Goal: Task Accomplishment & Management: Manage account settings

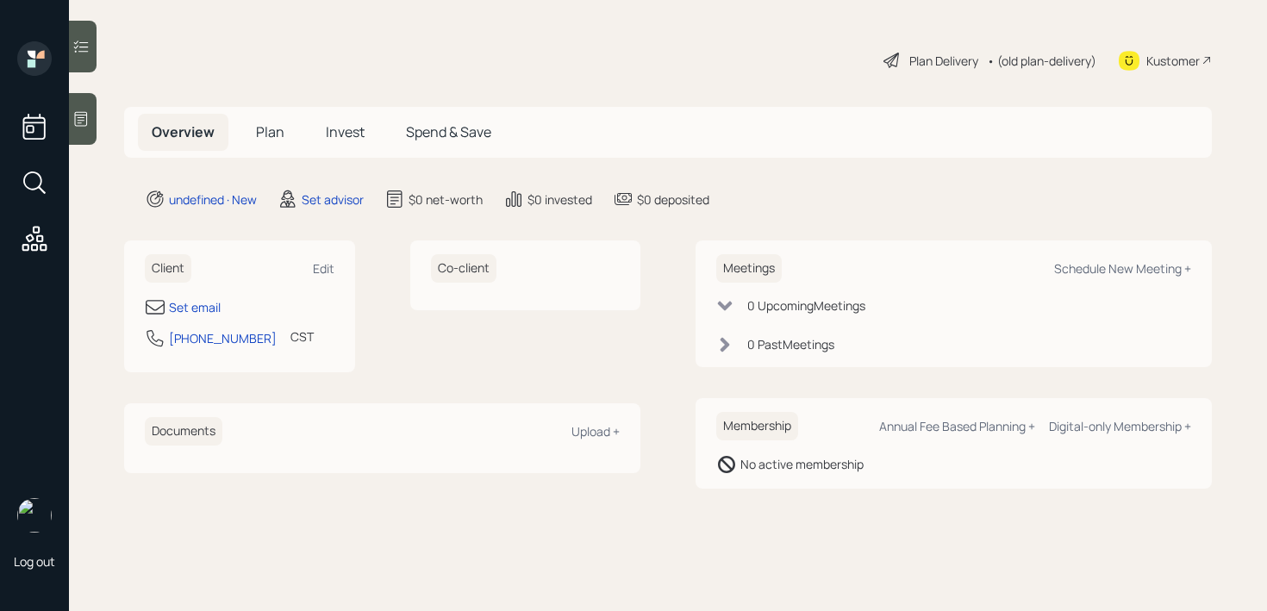
click at [81, 128] on div at bounding box center [83, 119] width 28 height 52
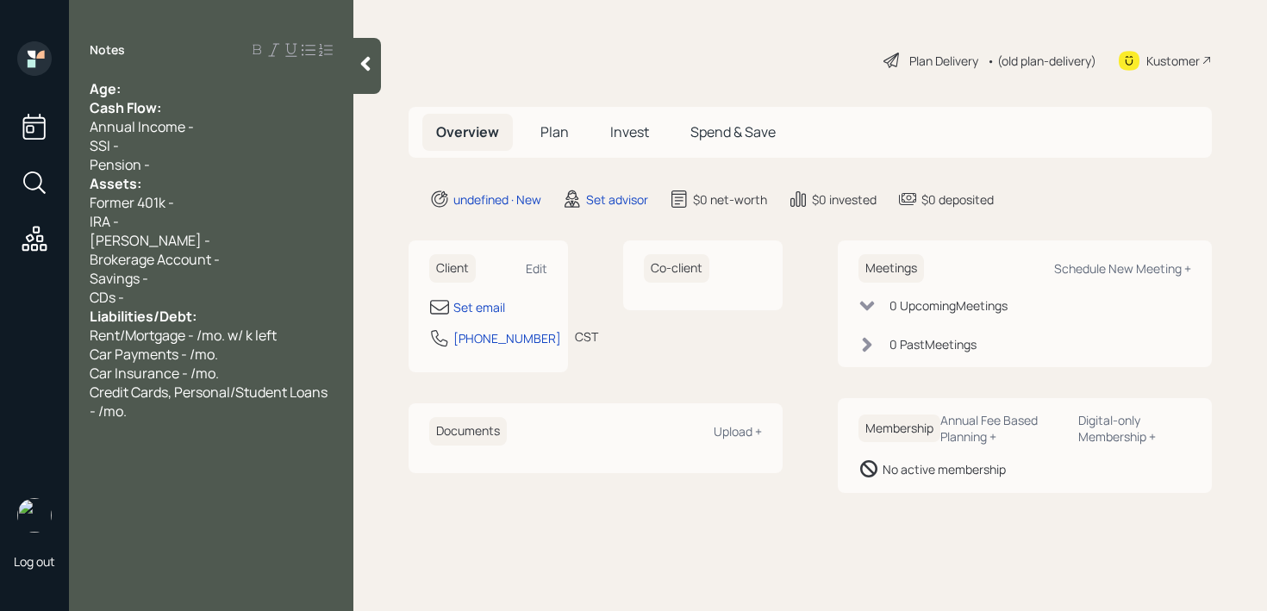
click at [198, 84] on div "Age:" at bounding box center [211, 88] width 243 height 19
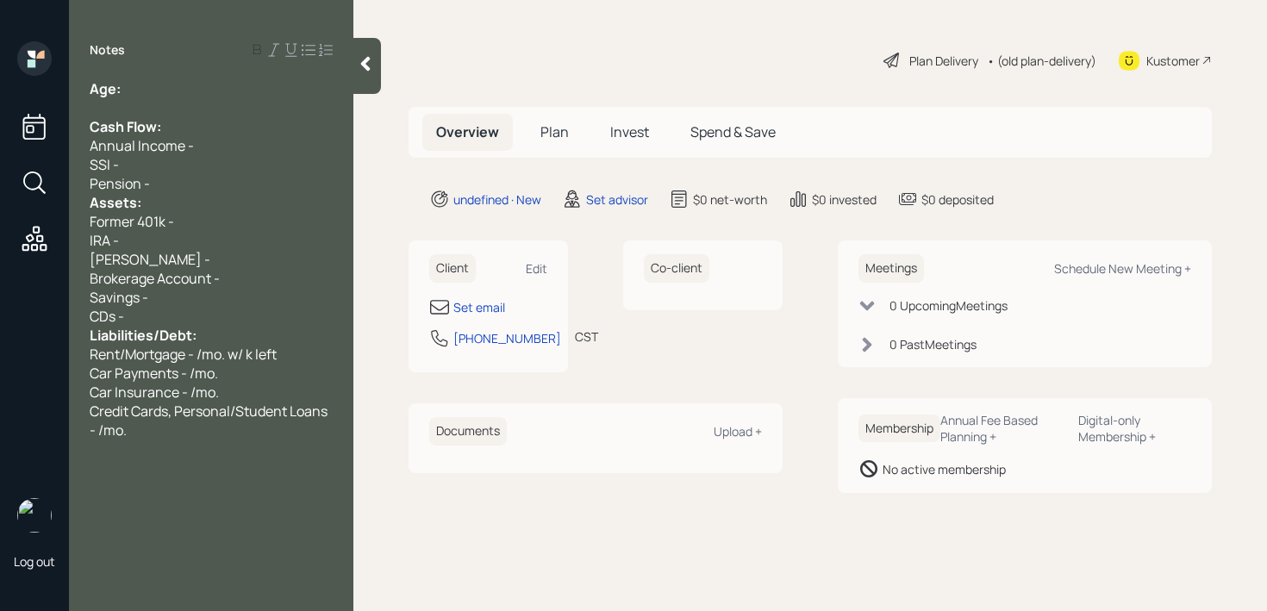
click at [188, 183] on div "Pension -" at bounding box center [211, 183] width 243 height 19
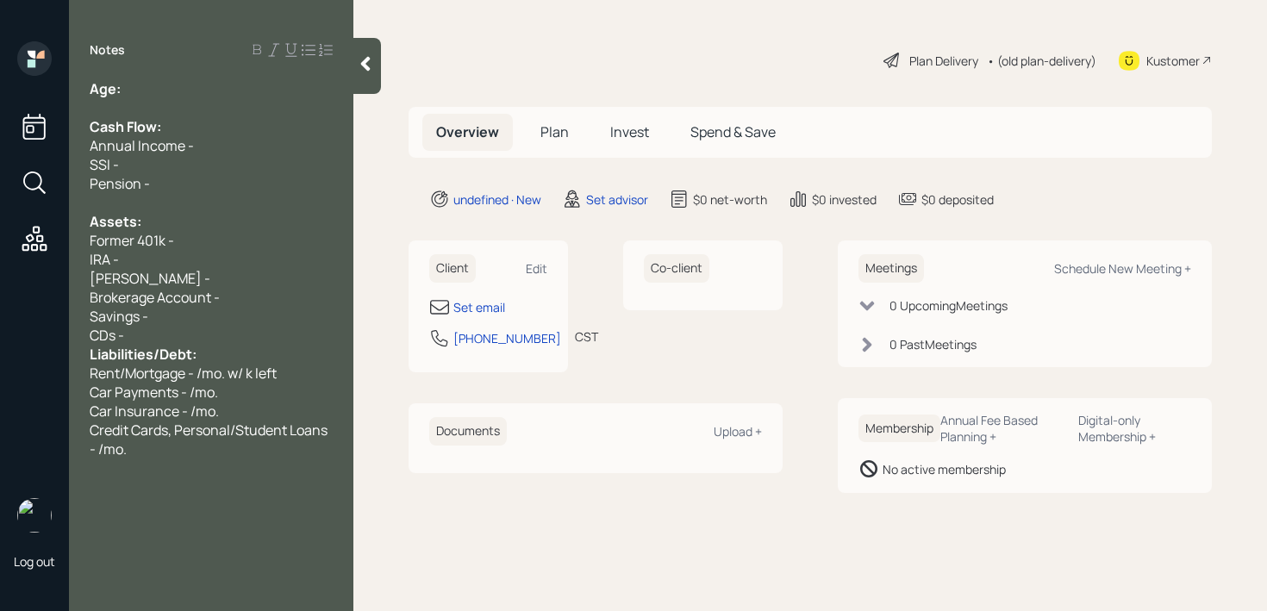
click at [197, 327] on div "CDs -" at bounding box center [211, 335] width 243 height 19
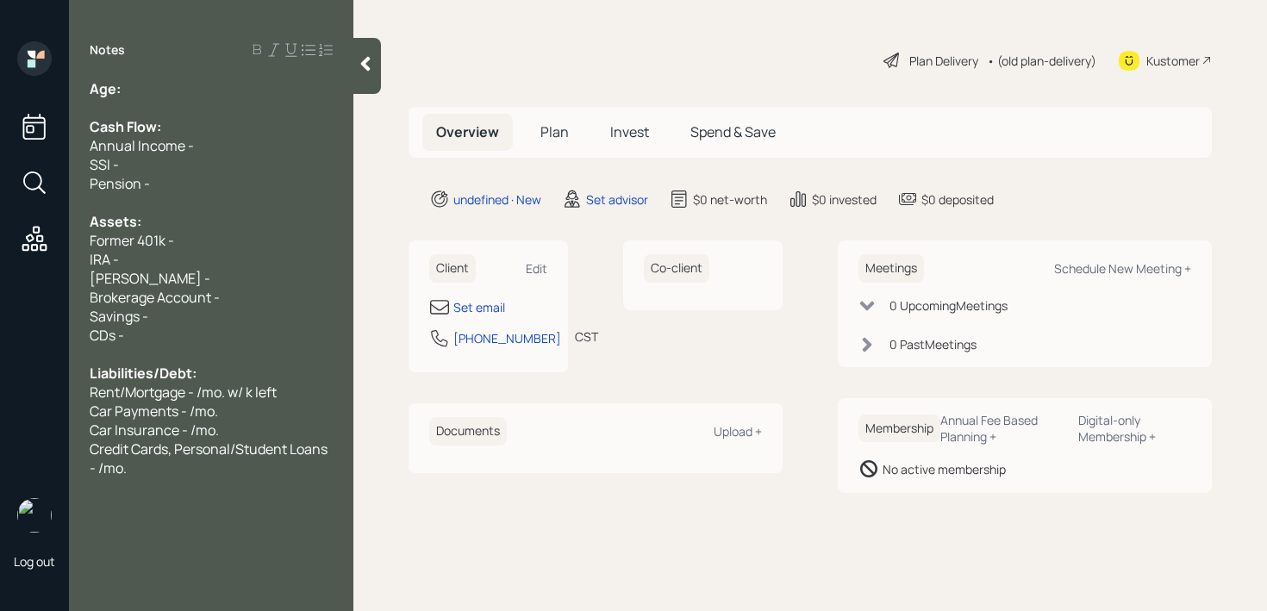
click at [179, 79] on div "Age:" at bounding box center [211, 88] width 243 height 19
click at [181, 87] on div "Age:" at bounding box center [211, 88] width 243 height 19
click at [469, 311] on div "Set email" at bounding box center [479, 307] width 52 height 18
select select "America/[GEOGRAPHIC_DATA]"
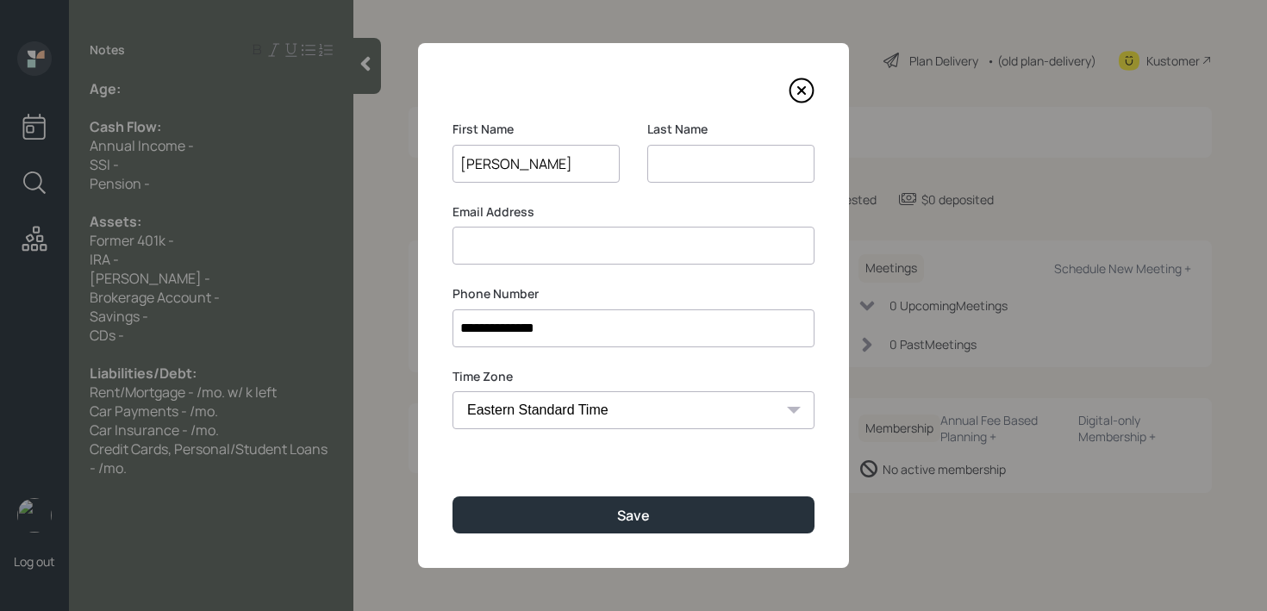
type input "[PERSON_NAME]"
type input "Son"
click at [665, 494] on div "**********" at bounding box center [633, 305] width 431 height 525
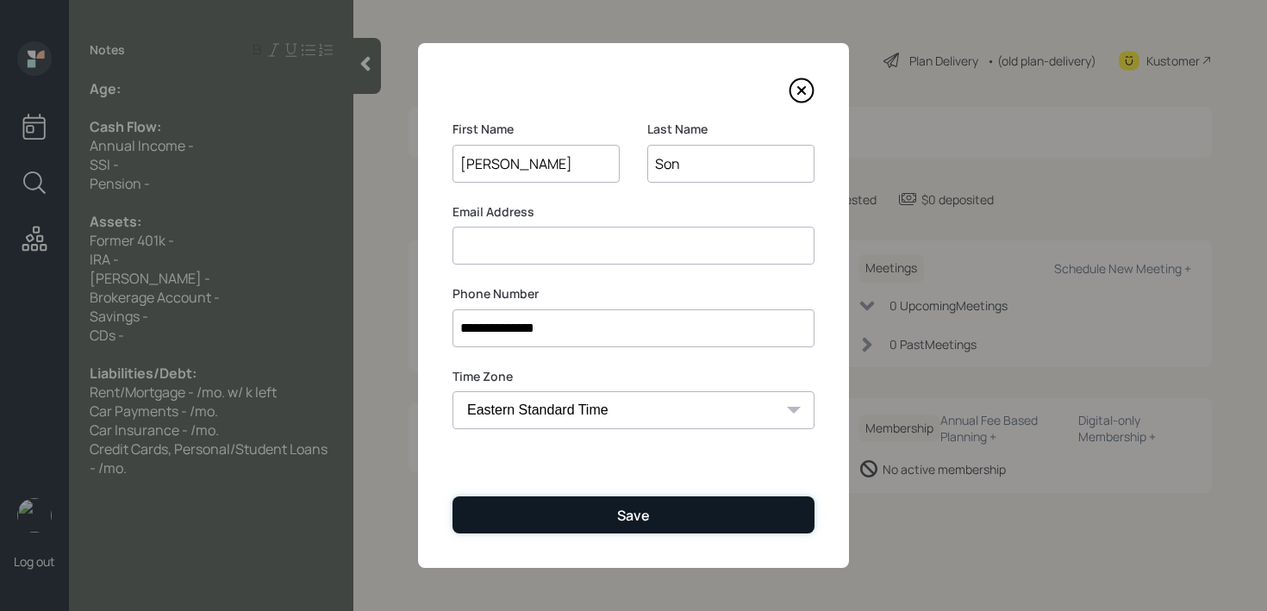
click at [665, 507] on button "Save" at bounding box center [634, 514] width 362 height 37
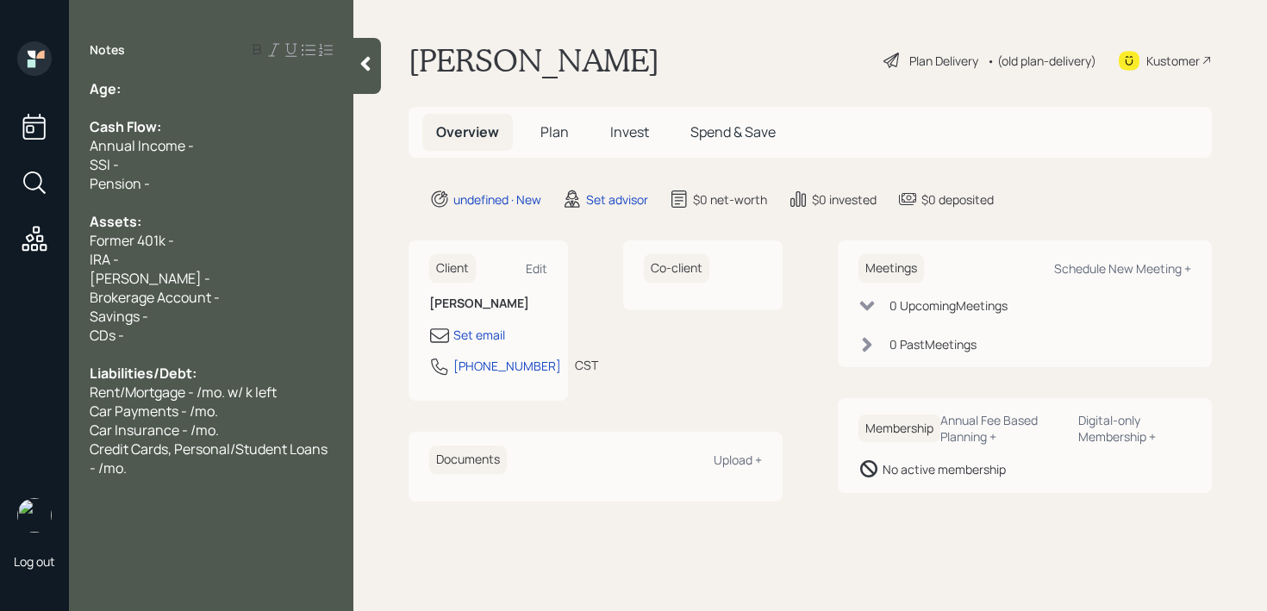
click at [233, 84] on div "Age:" at bounding box center [211, 88] width 243 height 19
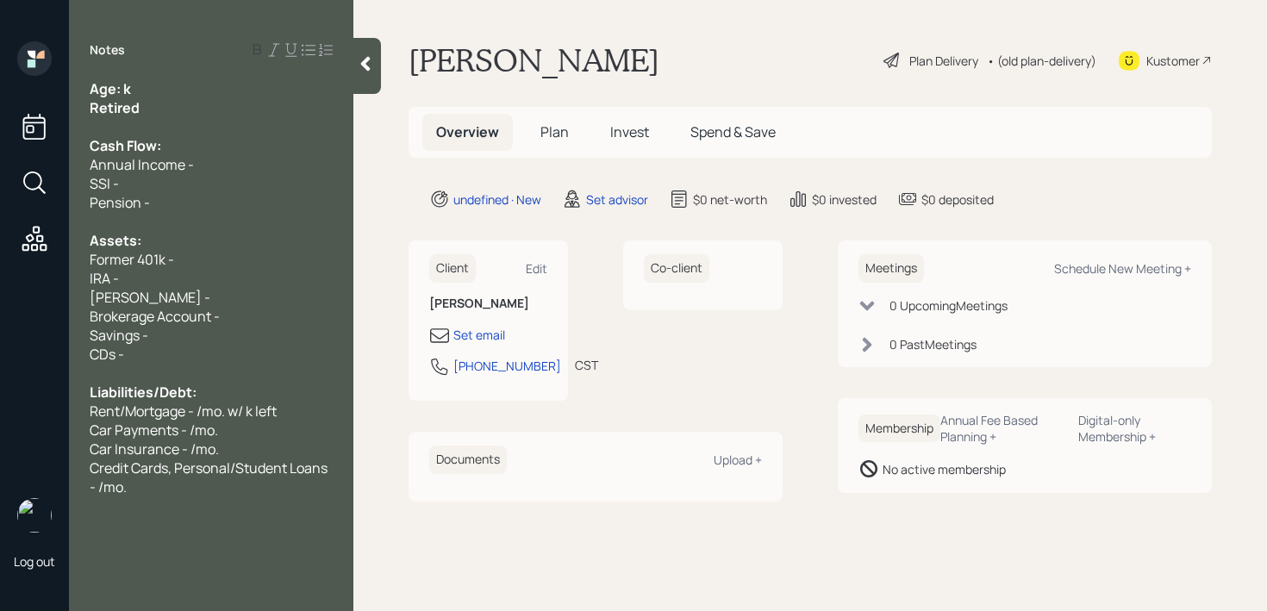
click at [157, 80] on div "Age: k" at bounding box center [211, 88] width 243 height 19
drag, startPoint x: 188, startPoint y: 115, endPoint x: 53, endPoint y: 115, distance: 134.5
click at [53, 115] on div "Log out Notes Age: [DEMOGRAPHIC_DATA] Retired Cash Flow: Annual Income - SSI - …" at bounding box center [633, 305] width 1267 height 611
drag, startPoint x: 145, startPoint y: 95, endPoint x: 123, endPoint y: 91, distance: 22.0
click at [123, 91] on div "Age: [DEMOGRAPHIC_DATA]" at bounding box center [211, 88] width 243 height 19
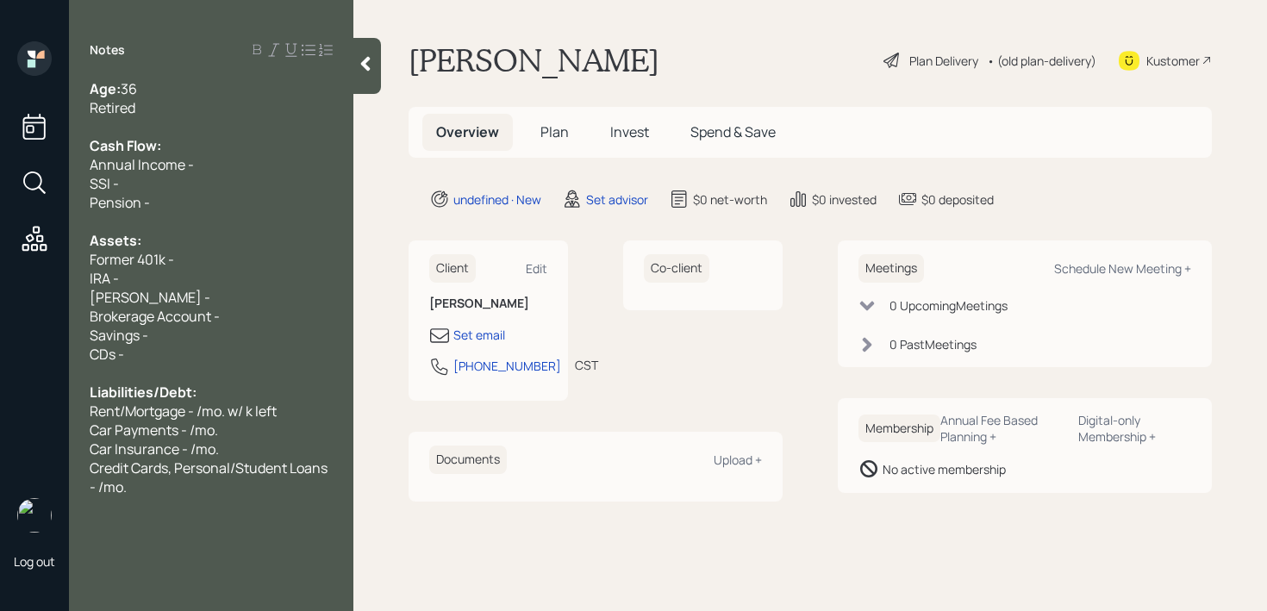
click at [174, 103] on div "Retired" at bounding box center [211, 107] width 243 height 19
drag, startPoint x: 140, startPoint y: 259, endPoint x: 8, endPoint y: 257, distance: 131.9
click at [8, 257] on div "Log out Notes Age: [DEMOGRAPHIC_DATA] Working Cash Flow: Annual Income - SSI - …" at bounding box center [633, 305] width 1267 height 611
click at [133, 317] on span "Brokerage Account -" at bounding box center [155, 316] width 130 height 19
click at [193, 317] on span "Brokerage Account -" at bounding box center [155, 316] width 130 height 19
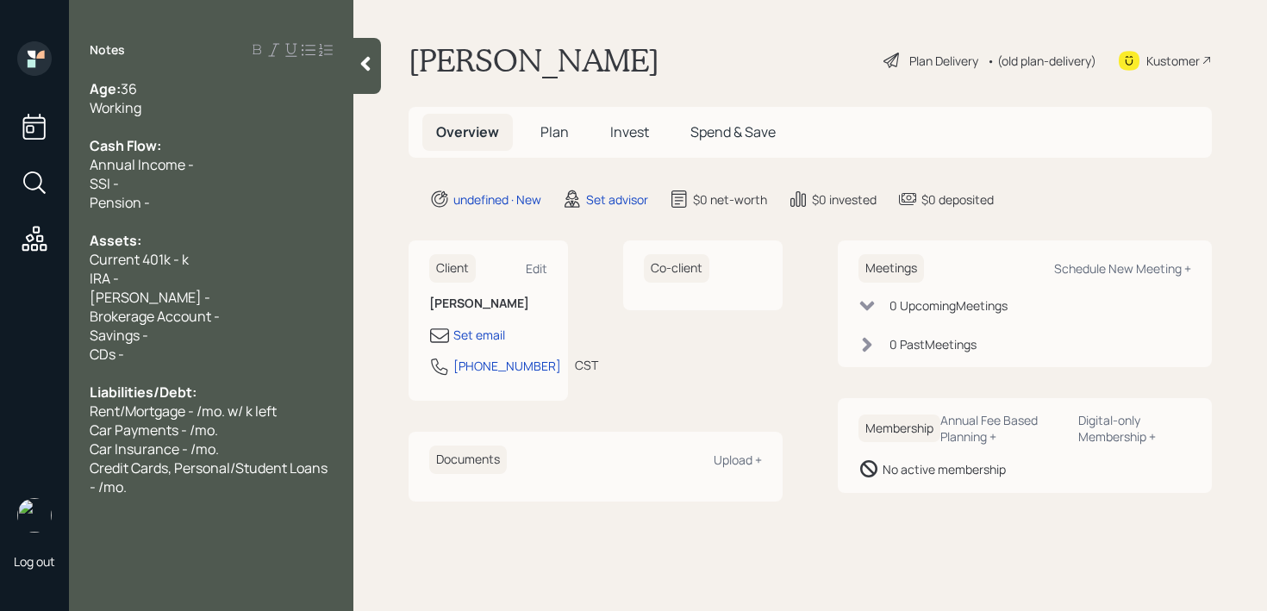
click at [207, 340] on div "Savings -" at bounding box center [211, 335] width 243 height 19
click at [204, 291] on div "[PERSON_NAME] -" at bounding box center [211, 297] width 243 height 19
drag, startPoint x: 194, startPoint y: 247, endPoint x: 0, endPoint y: 247, distance: 193.9
click at [0, 247] on div "Log out Notes Age: [DEMOGRAPHIC_DATA] Working Cash Flow: Annual Income - SSI - …" at bounding box center [633, 305] width 1267 height 611
click at [158, 160] on span "Annual Income -" at bounding box center [142, 164] width 104 height 19
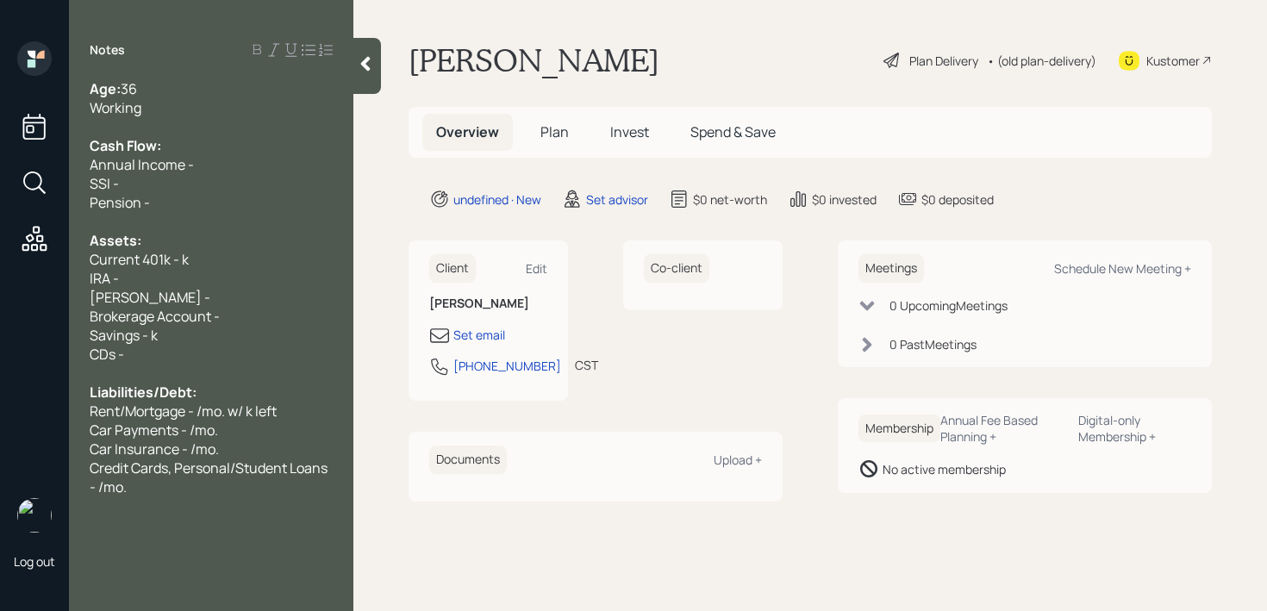
click at [226, 169] on div "Annual Income -" at bounding box center [211, 164] width 243 height 19
click at [211, 234] on div "Assets:" at bounding box center [211, 240] width 243 height 19
click at [210, 315] on span "Brokerage Account -" at bounding box center [155, 316] width 130 height 19
click at [257, 315] on div "Brokerage Account -" at bounding box center [211, 316] width 243 height 19
click at [225, 319] on span "Brokerage Account - k" at bounding box center [160, 316] width 140 height 19
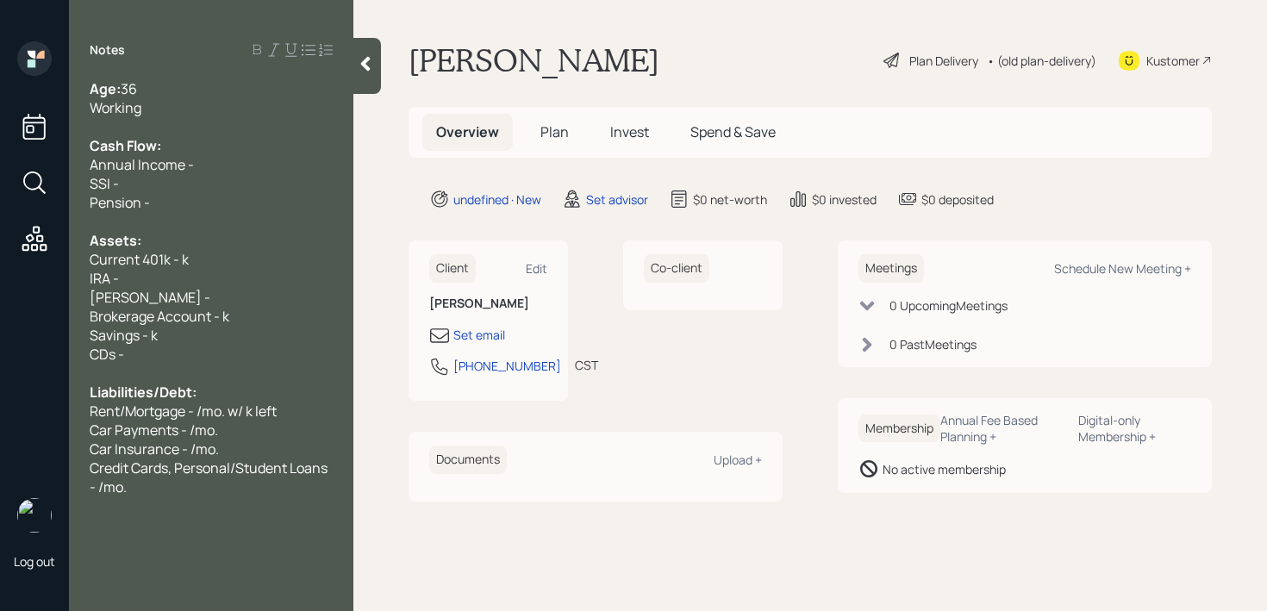
click at [293, 289] on div "[PERSON_NAME] -" at bounding box center [211, 297] width 243 height 19
drag, startPoint x: 267, startPoint y: 320, endPoint x: 16, endPoint y: 320, distance: 250.8
click at [16, 320] on div "Log out Notes Age: [DEMOGRAPHIC_DATA] Working Cash Flow: Annual Income - SSI - …" at bounding box center [633, 305] width 1267 height 611
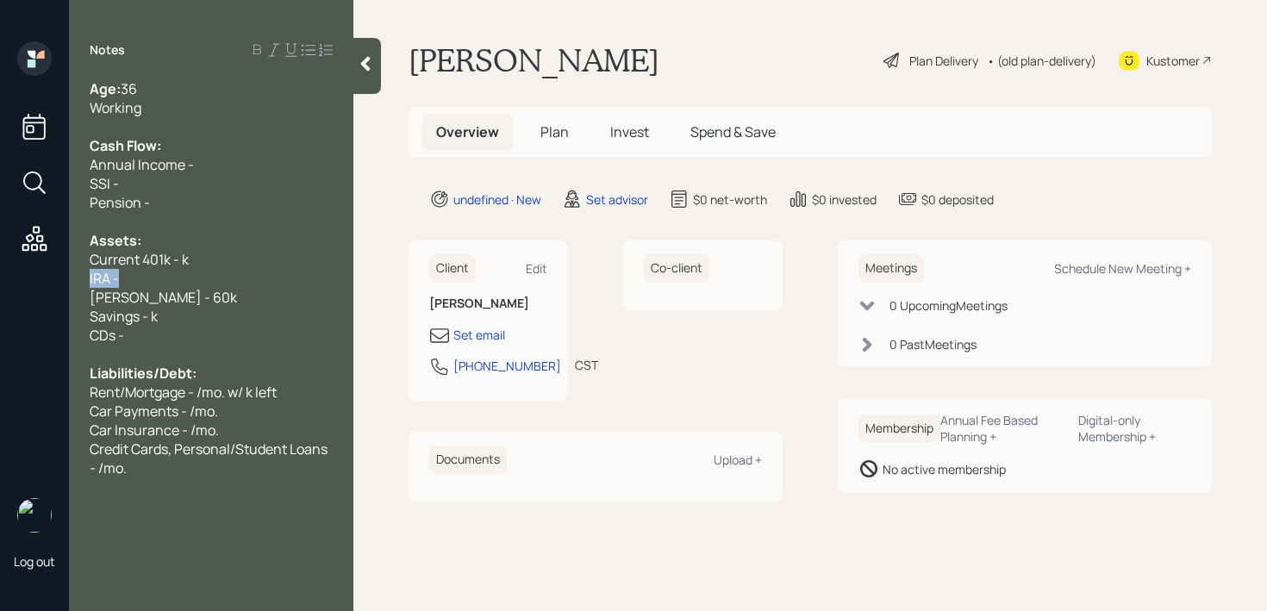
drag, startPoint x: 148, startPoint y: 277, endPoint x: 13, endPoint y: 277, distance: 135.3
click at [13, 277] on div "Log out Notes Age: [DEMOGRAPHIC_DATA] Working Cash Flow: Annual Income - SSI - …" at bounding box center [633, 305] width 1267 height 611
drag, startPoint x: 178, startPoint y: 320, endPoint x: 0, endPoint y: 320, distance: 177.6
click at [0, 320] on div "Log out Notes Age: [DEMOGRAPHIC_DATA] Working Cash Flow: Annual Income - SSI - …" at bounding box center [633, 305] width 1267 height 611
drag, startPoint x: 147, startPoint y: 319, endPoint x: 290, endPoint y: 319, distance: 143.1
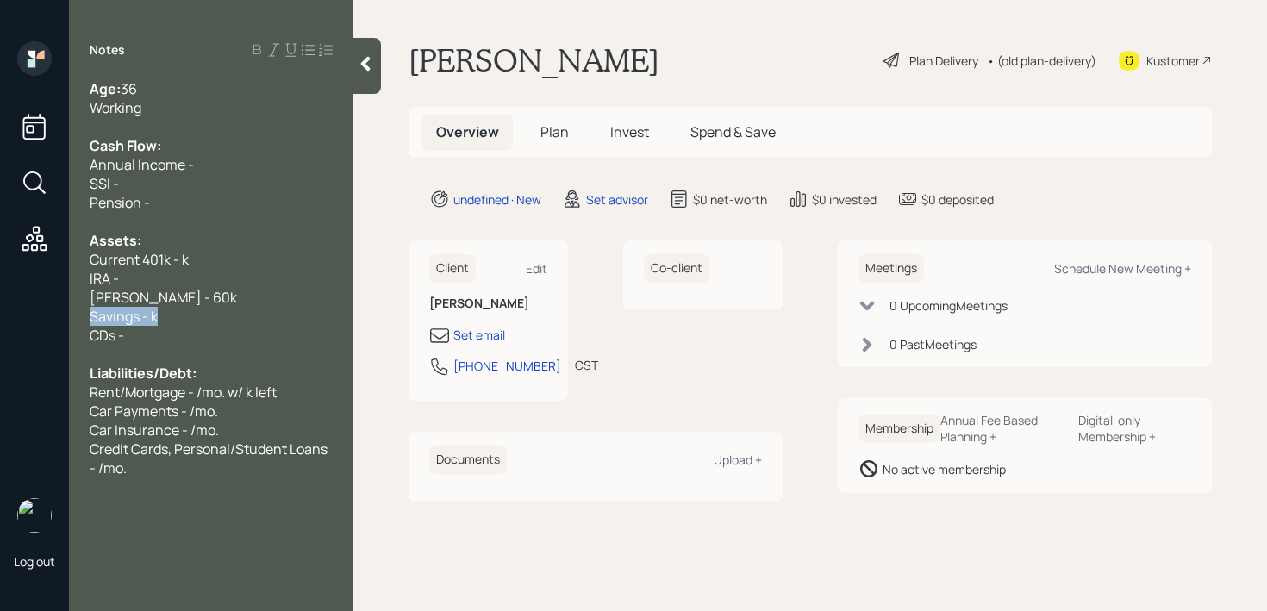
click at [147, 319] on span "Savings - k" at bounding box center [124, 316] width 68 height 19
click at [203, 321] on div "Savings - 30k" at bounding box center [211, 316] width 243 height 19
drag, startPoint x: 142, startPoint y: 342, endPoint x: 21, endPoint y: 342, distance: 121.5
click at [21, 342] on div "Log out Notes Age: [DEMOGRAPHIC_DATA] Working Cash Flow: Annual Income - SSI - …" at bounding box center [633, 305] width 1267 height 611
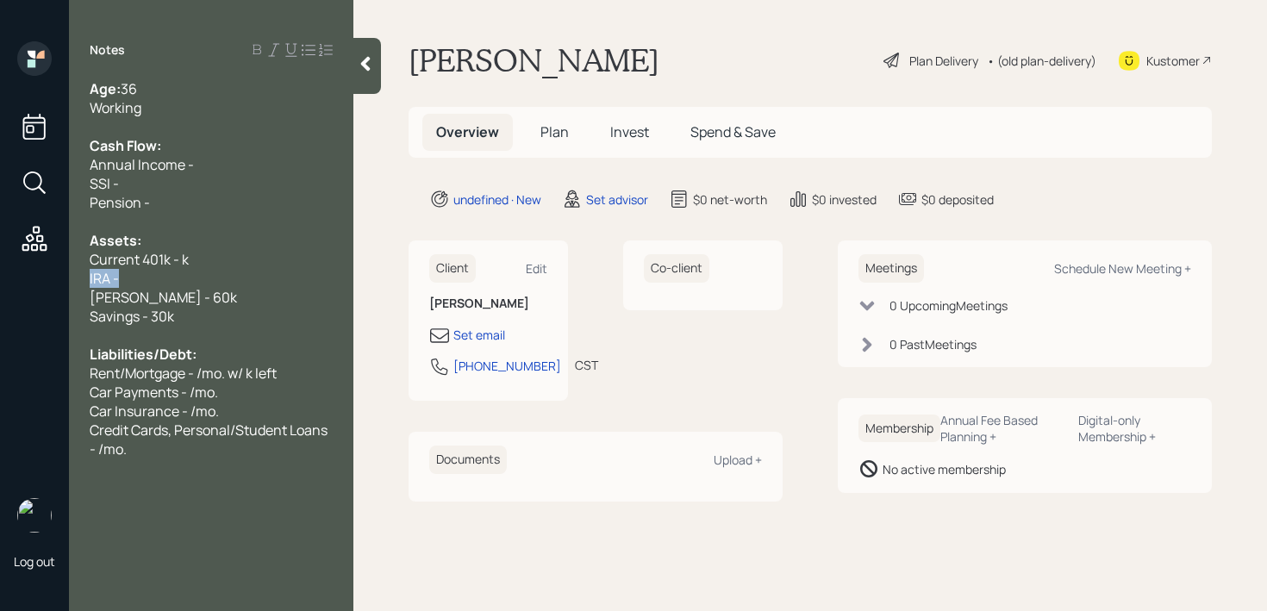
drag, startPoint x: 140, startPoint y: 272, endPoint x: 0, endPoint y: 272, distance: 139.6
click at [0, 272] on div "Log out Notes Age: [DEMOGRAPHIC_DATA] Working Cash Flow: Annual Income - SSI - …" at bounding box center [633, 305] width 1267 height 611
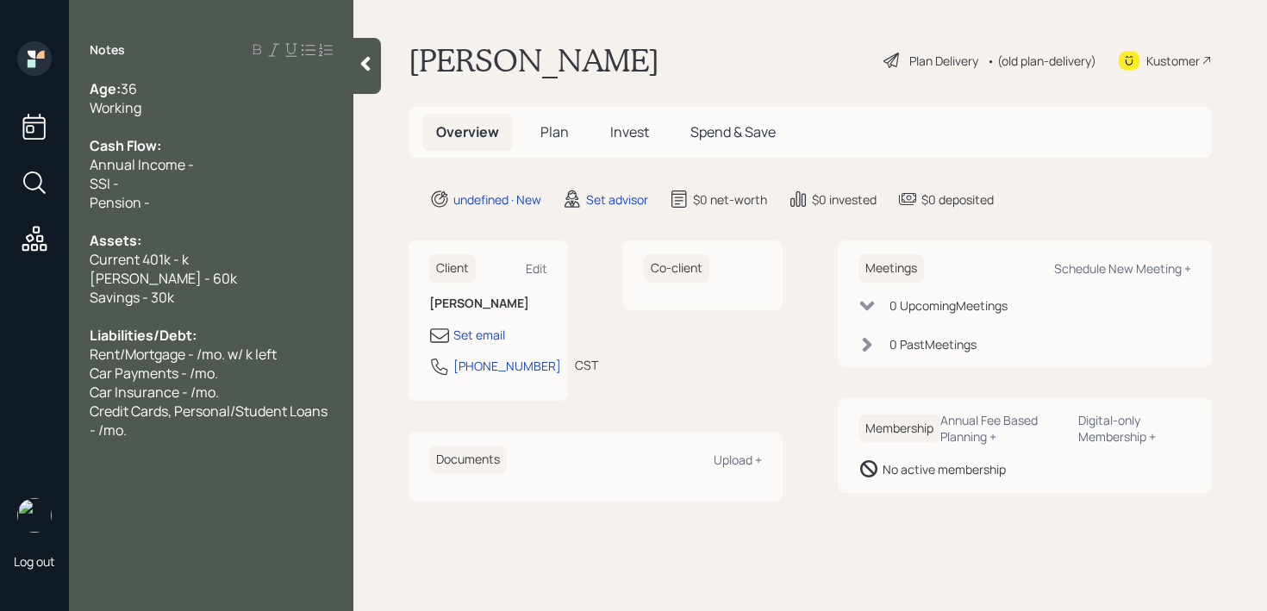
click at [183, 259] on span "Current 401k - k" at bounding box center [139, 259] width 99 height 19
click at [151, 190] on div "SSI -" at bounding box center [211, 183] width 243 height 19
drag, startPoint x: 155, startPoint y: 197, endPoint x: 67, endPoint y: 183, distance: 89.1
click at [67, 183] on div "Log out Notes Age: [DEMOGRAPHIC_DATA] Working Cash Flow: Annual Income - SSI - …" at bounding box center [633, 305] width 1267 height 611
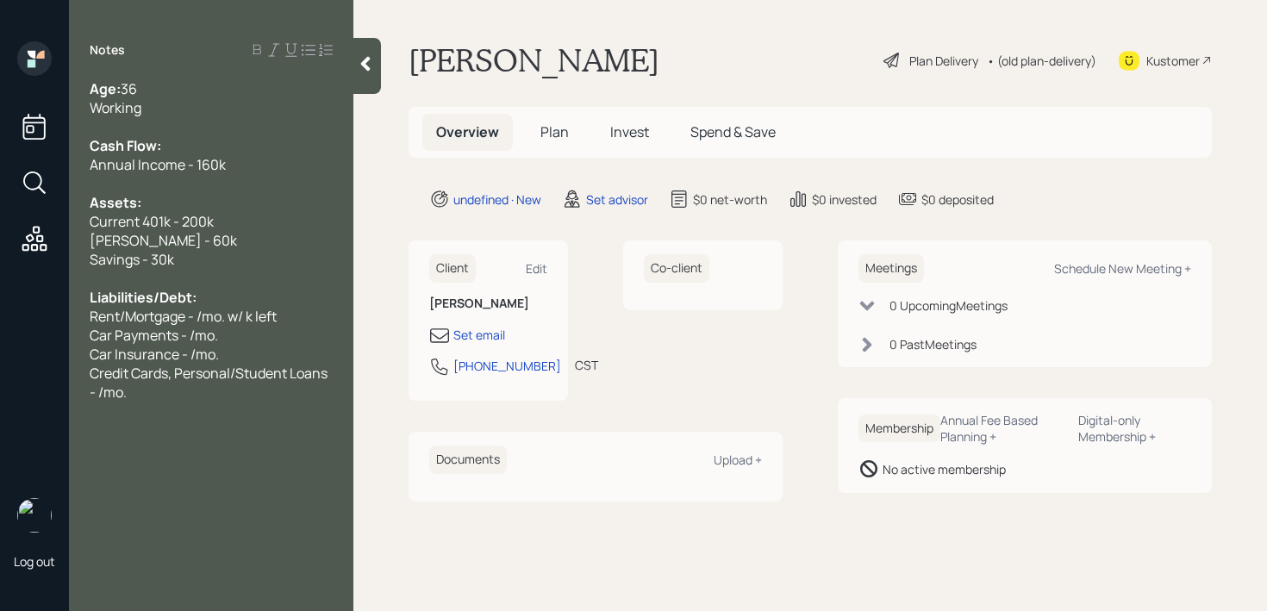
click at [228, 321] on span "Rent/Mortgage - /mo. w/ k left" at bounding box center [183, 316] width 187 height 19
drag, startPoint x: 126, startPoint y: 315, endPoint x: 45, endPoint y: 315, distance: 81.0
click at [45, 315] on div "Log out Notes Age: [DEMOGRAPHIC_DATA] Working Cash Flow: Annual Income - 160k A…" at bounding box center [633, 305] width 1267 height 611
drag, startPoint x: 229, startPoint y: 334, endPoint x: 0, endPoint y: 332, distance: 229.3
click at [0, 332] on div "Log out Notes Age: [DEMOGRAPHIC_DATA] Working Cash Flow: Annual Income - 160k A…" at bounding box center [633, 305] width 1267 height 611
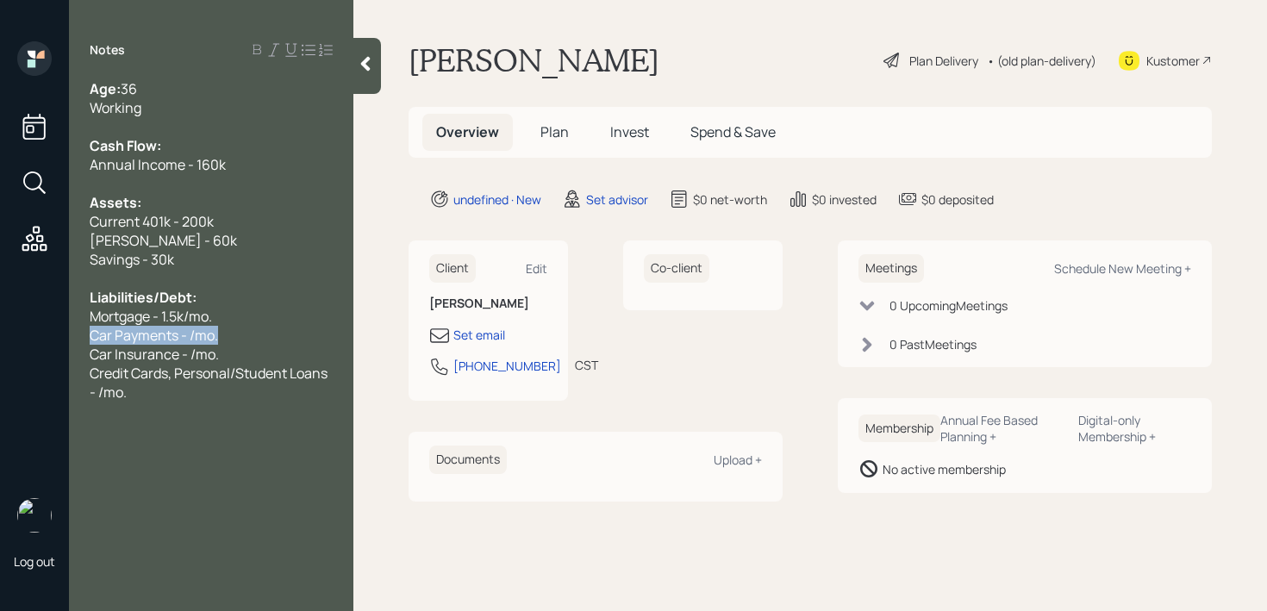
click at [191, 340] on span "Car Payments - /mo." at bounding box center [154, 335] width 128 height 19
drag, startPoint x: 203, startPoint y: 362, endPoint x: 0, endPoint y: 362, distance: 203.4
click at [0, 362] on div "Log out Notes Age: [DEMOGRAPHIC_DATA] Working Cash Flow: Annual Income - 160k A…" at bounding box center [633, 305] width 1267 height 611
click at [190, 353] on span "Car Insurance - /mo." at bounding box center [154, 354] width 129 height 19
click at [179, 375] on span "Credit Cards, Personal/Student Loans - /mo." at bounding box center [210, 383] width 240 height 38
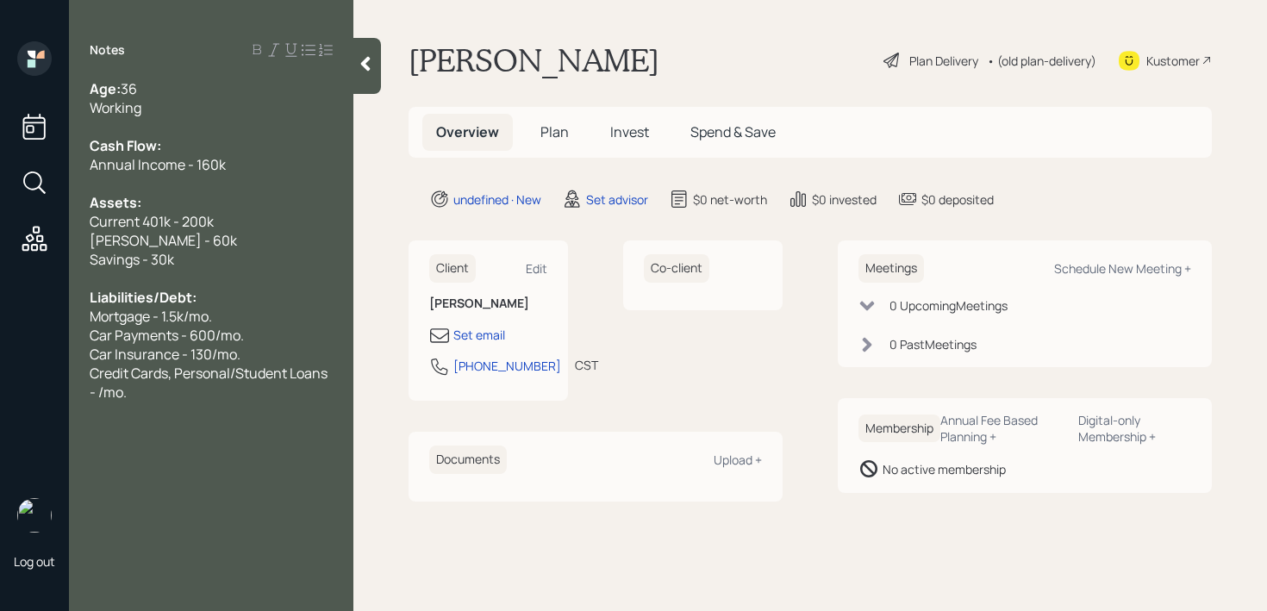
click at [184, 395] on div "Credit Cards, Personal/Student Loans - /mo." at bounding box center [211, 383] width 243 height 38
drag, startPoint x: 184, startPoint y: 395, endPoint x: 66, endPoint y: 371, distance: 121.2
click at [66, 371] on div "Log out Notes Age: [DEMOGRAPHIC_DATA] Working Cash Flow: Annual Income - 160k A…" at bounding box center [633, 305] width 1267 height 611
click at [116, 365] on span "Credit Cards, Personal/Student Loans - /mo." at bounding box center [210, 383] width 240 height 38
click at [144, 390] on div "Credit Cards, Personal/Student Loans - /mo." at bounding box center [211, 383] width 243 height 38
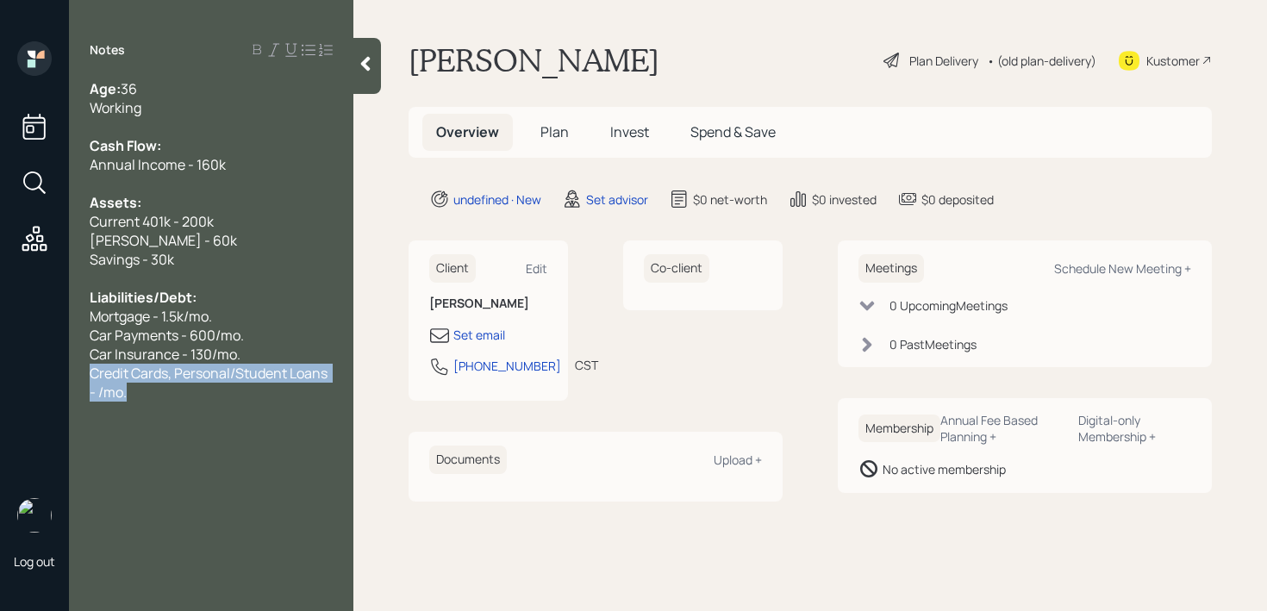
drag, startPoint x: 175, startPoint y: 392, endPoint x: 54, endPoint y: 378, distance: 121.5
click at [54, 378] on div "Log out Notes Age: [DEMOGRAPHIC_DATA] Working Cash Flow: Annual Income - 160k A…" at bounding box center [633, 305] width 1267 height 611
click at [178, 98] on div "Working" at bounding box center [211, 107] width 243 height 19
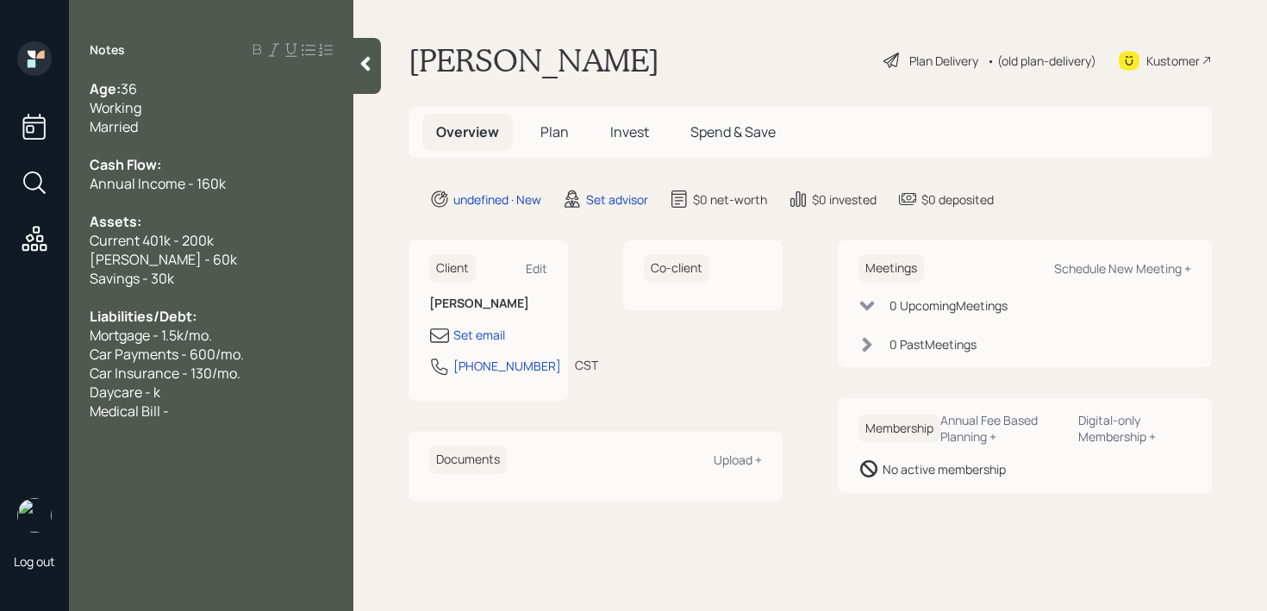
click at [203, 407] on div "Medical Bill -" at bounding box center [211, 411] width 243 height 19
click at [188, 390] on div "Daycare - k" at bounding box center [211, 392] width 243 height 19
click at [162, 415] on span "Medical Bill - 1k/mo." at bounding box center [151, 411] width 122 height 19
click at [232, 403] on div "Medical Bills - 1k/mo." at bounding box center [211, 411] width 243 height 19
click at [194, 396] on div "Daycare - k" at bounding box center [211, 392] width 243 height 19
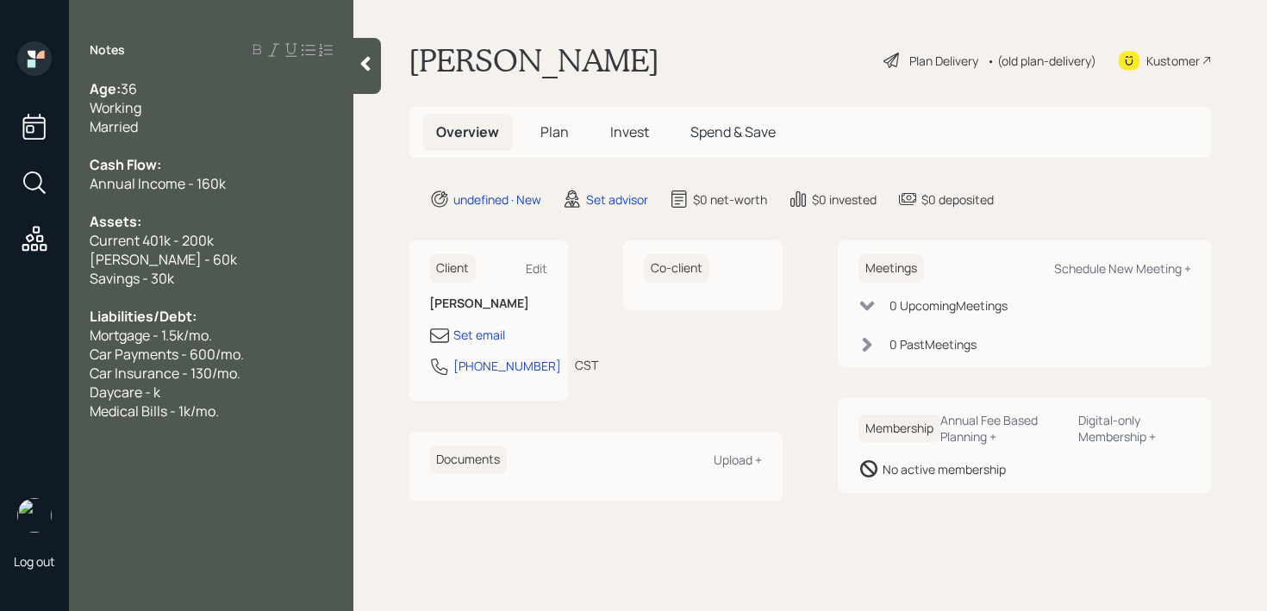
click at [151, 396] on span "Daycare - k" at bounding box center [125, 392] width 71 height 19
click at [140, 388] on span "Daycare - 400/wk" at bounding box center [145, 392] width 111 height 19
click at [204, 311] on div "Liabilities/Debt:" at bounding box center [211, 316] width 243 height 19
click at [219, 408] on div "Medical Bills - 1k/mo." at bounding box center [211, 411] width 243 height 19
click at [257, 404] on div "Medical Bills - 1k/mo." at bounding box center [211, 411] width 243 height 19
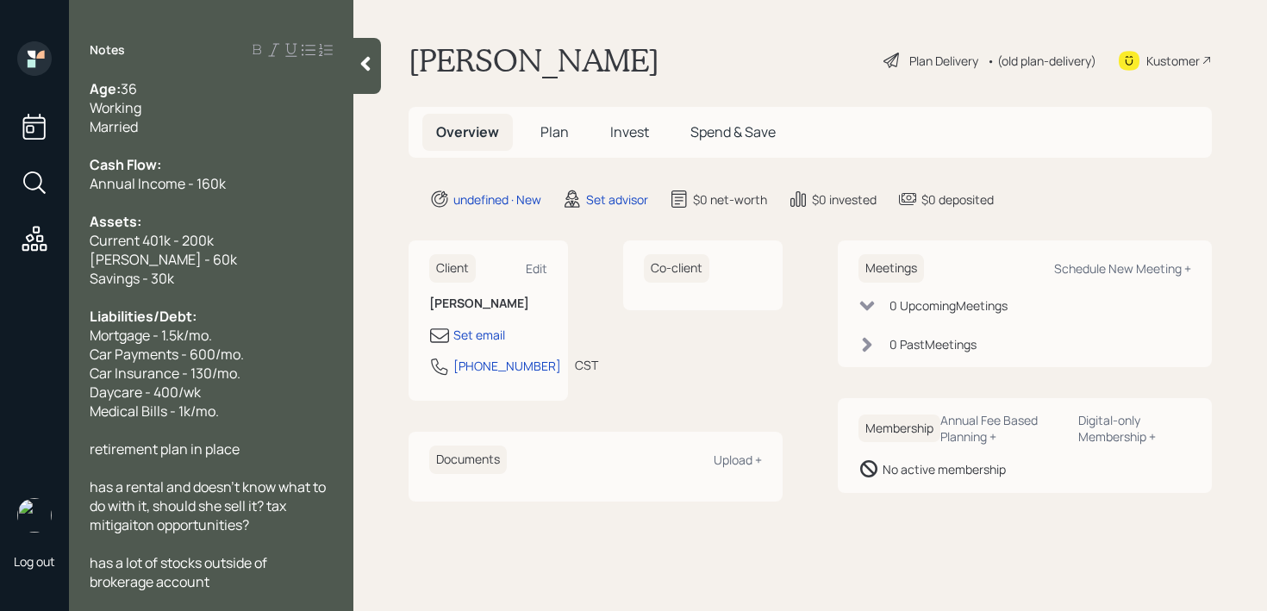
click at [282, 584] on div "has a lot of stocks outside of brokerage account" at bounding box center [211, 572] width 243 height 38
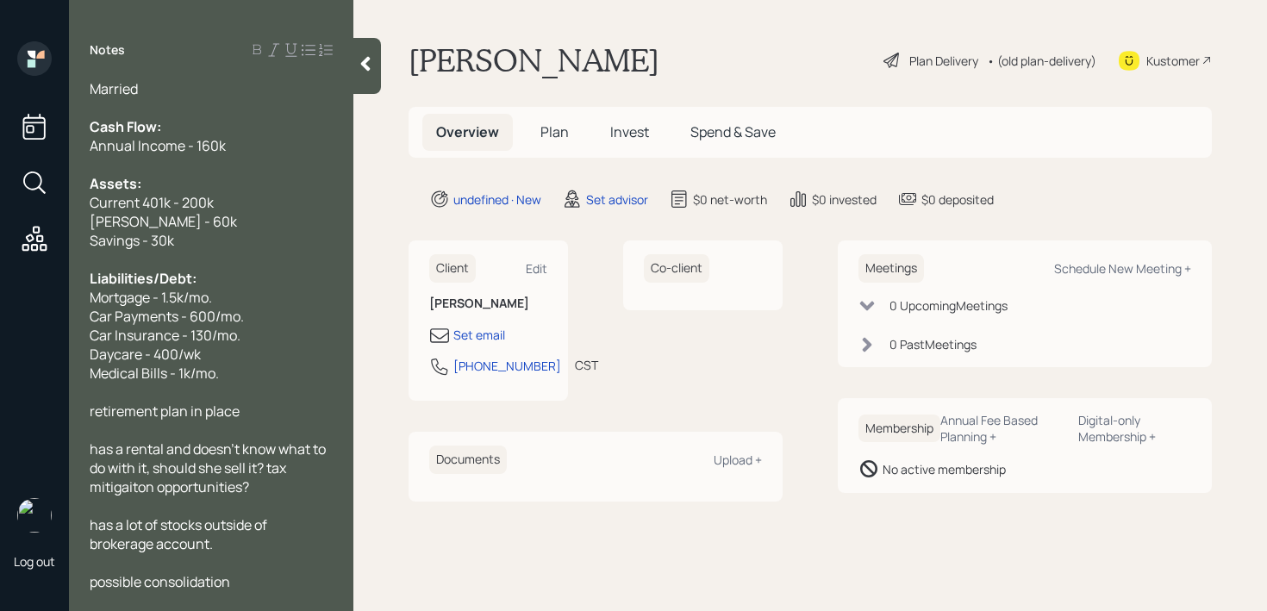
click at [215, 210] on div "Current 401k - 200k" at bounding box center [211, 202] width 243 height 19
drag, startPoint x: 234, startPoint y: 230, endPoint x: 115, endPoint y: 230, distance: 118.1
click at [121, 231] on div "Savings - 30k" at bounding box center [211, 240] width 243 height 19
click at [165, 228] on span "[PERSON_NAME] - 60k" at bounding box center [163, 221] width 147 height 19
drag, startPoint x: 201, startPoint y: 221, endPoint x: 11, endPoint y: 221, distance: 189.6
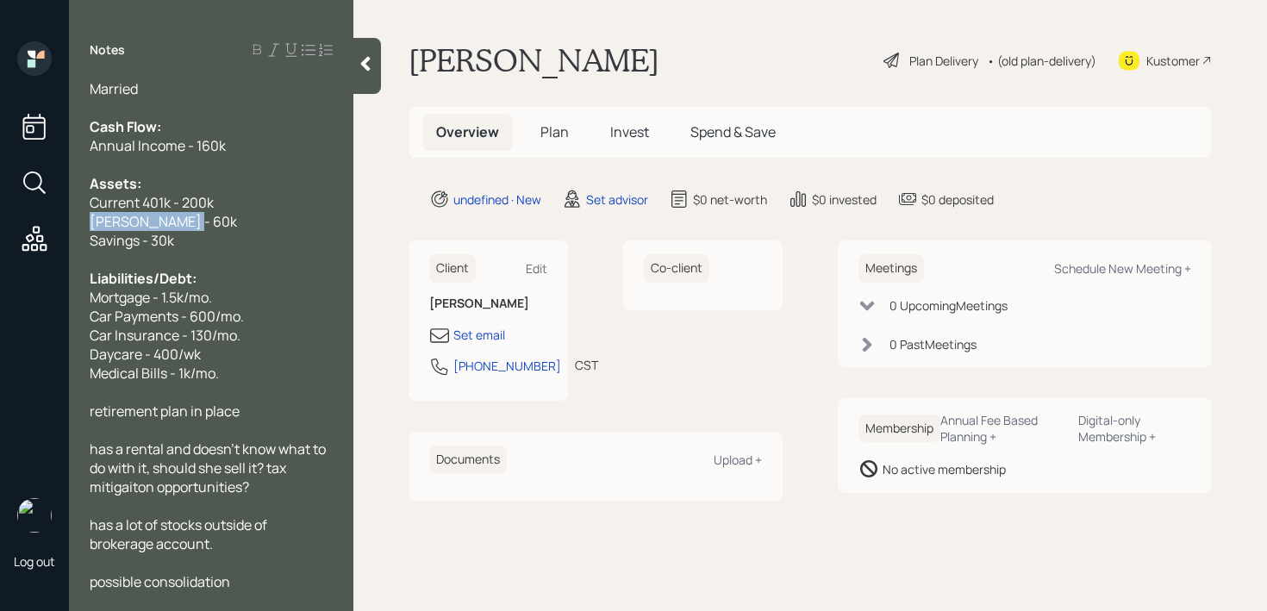
click at [23, 221] on div "Log out Notes Age: [DEMOGRAPHIC_DATA] Working Married Cash Flow: Annual Income …" at bounding box center [633, 305] width 1267 height 611
click at [187, 225] on div "[PERSON_NAME] - 60k" at bounding box center [211, 221] width 243 height 19
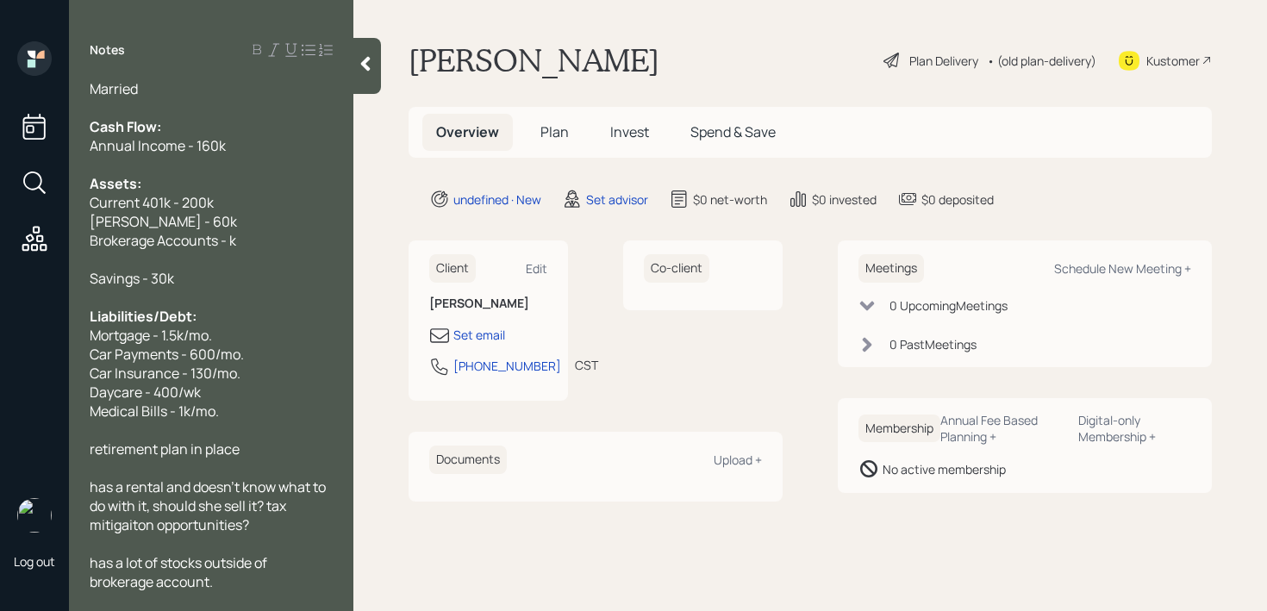
click at [232, 247] on span "Brokerage Accounts - k" at bounding box center [163, 240] width 147 height 19
drag, startPoint x: 244, startPoint y: 247, endPoint x: 81, endPoint y: 247, distance: 162.9
click at [81, 247] on div "Age: [DEMOGRAPHIC_DATA] Working Married Cash Flow: Annual Income - 160k Assets:…" at bounding box center [211, 334] width 284 height 511
click at [167, 245] on span "Brokerage Accounts - k" at bounding box center [163, 240] width 147 height 19
click at [82, 247] on div "Age: [DEMOGRAPHIC_DATA] Working Married Cash Flow: Annual Income - 160k Assets:…" at bounding box center [211, 334] width 284 height 511
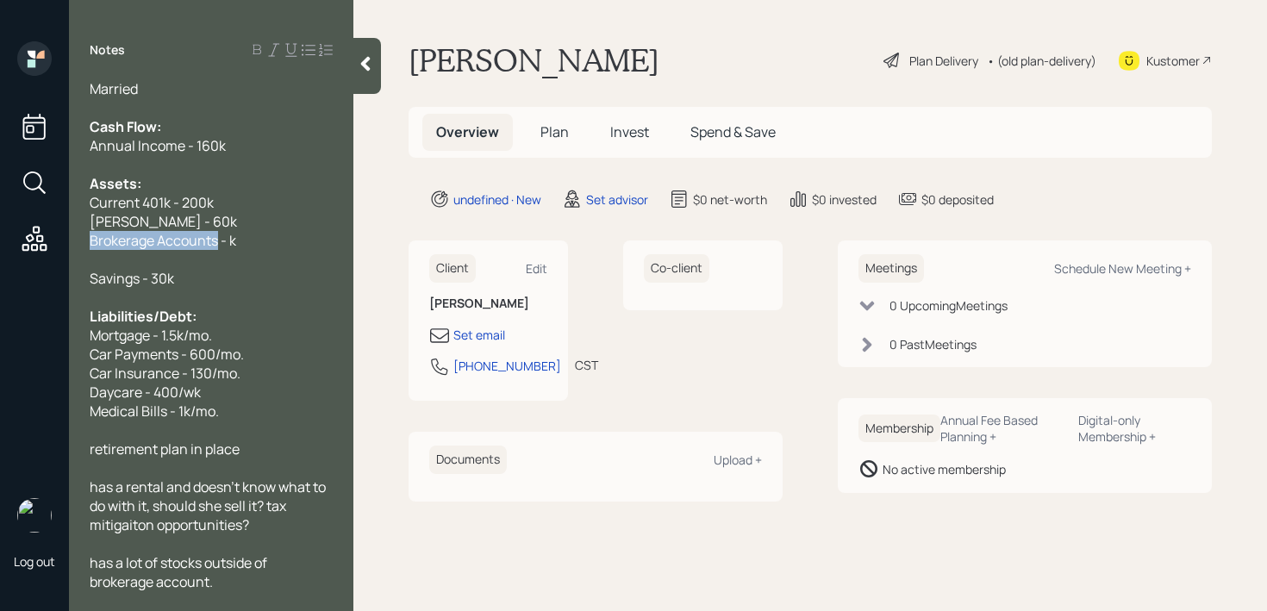
drag, startPoint x: 217, startPoint y: 243, endPoint x: 2, endPoint y: 243, distance: 215.5
click at [2, 243] on div "Log out Notes Age: [DEMOGRAPHIC_DATA] Working Married Cash Flow: Annual Income …" at bounding box center [633, 305] width 1267 height 611
click at [123, 238] on span "Emplower - 70k" at bounding box center [138, 240] width 96 height 19
click at [140, 241] on span "Emplower - 70k" at bounding box center [138, 240] width 96 height 19
click at [251, 250] on div at bounding box center [211, 259] width 243 height 19
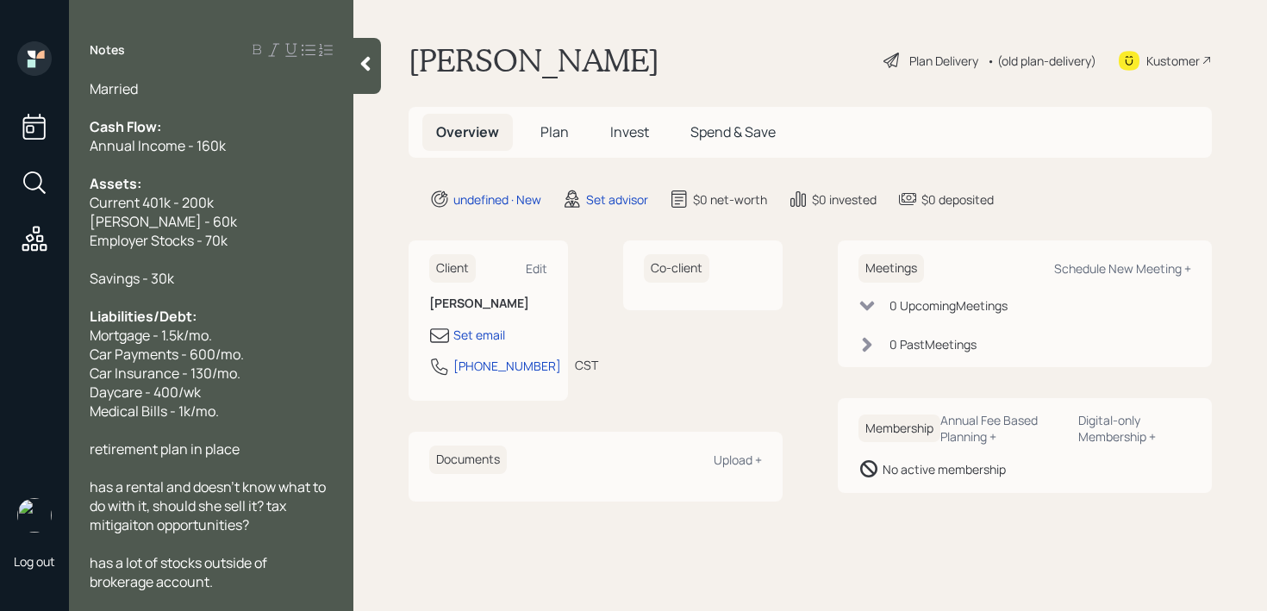
click at [259, 240] on div "Employer Stocks - 70k" at bounding box center [211, 240] width 243 height 19
click at [313, 266] on div "HSA - 10k (uses this with stocks)" at bounding box center [211, 259] width 243 height 19
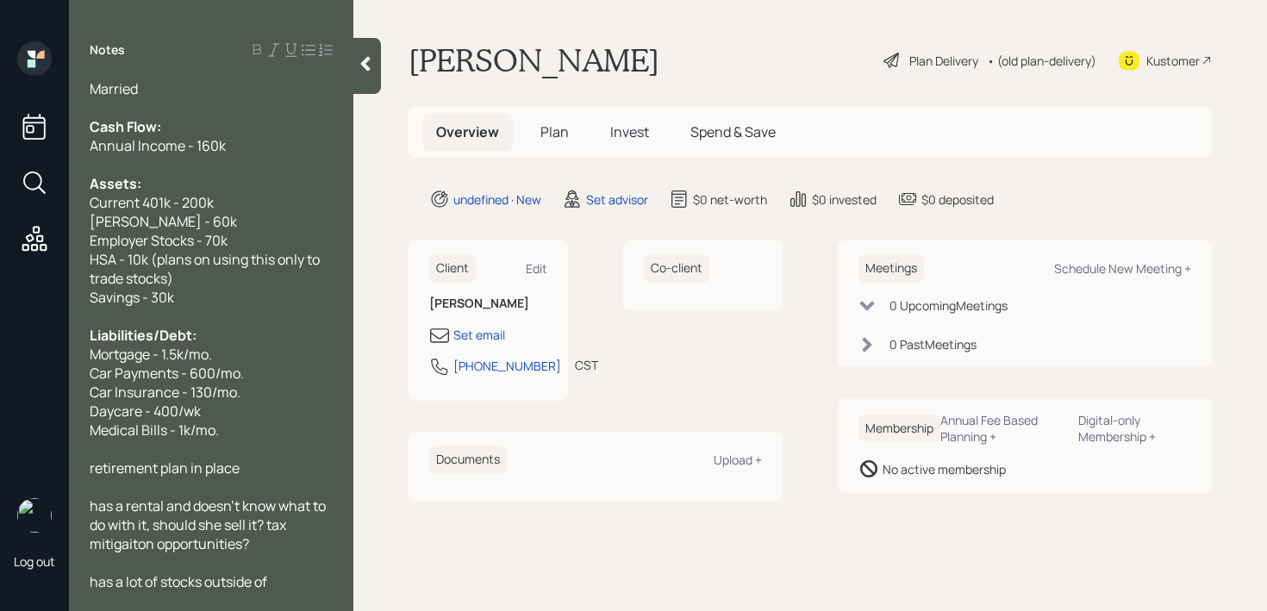
click at [286, 284] on div "HSA - 10k (plans on using this only to trade stocks)" at bounding box center [211, 269] width 243 height 38
click at [196, 281] on div "HSA - 10k (plans on using this only to trade stocks)" at bounding box center [211, 269] width 243 height 38
click at [174, 281] on span "HSA - 10k (plans on using this only to trade stocks)" at bounding box center [206, 269] width 233 height 38
click at [156, 279] on span "HSA - 10k (plans on using this only to trade stocks)" at bounding box center [206, 269] width 233 height 38
click at [181, 279] on div "HSA - 10k (plans on using this only to trade stocks)" at bounding box center [211, 269] width 243 height 38
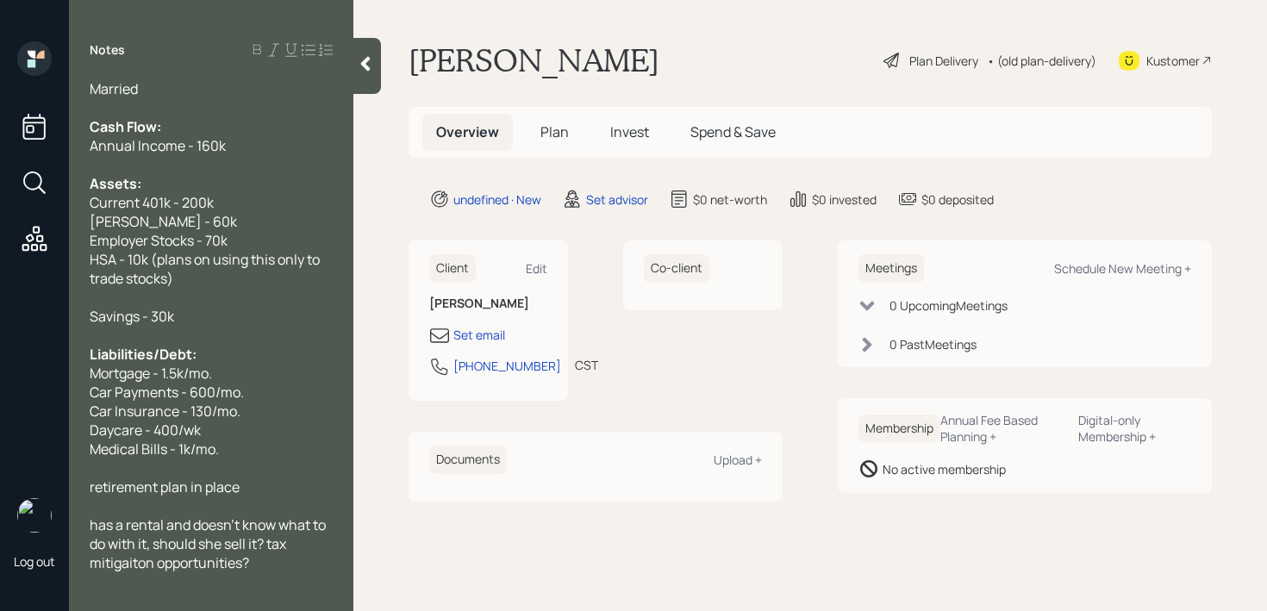
click at [286, 565] on div "has a rental and doesn't know what to do with it, should she sell it? tax mitig…" at bounding box center [211, 543] width 243 height 57
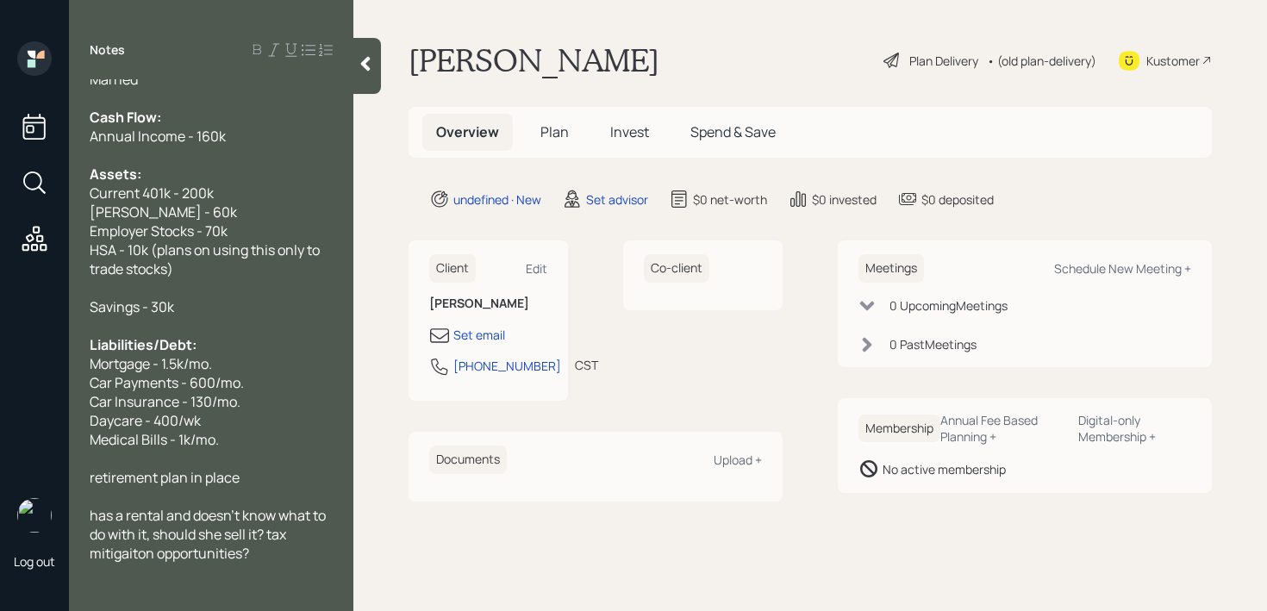
scroll to position [66, 0]
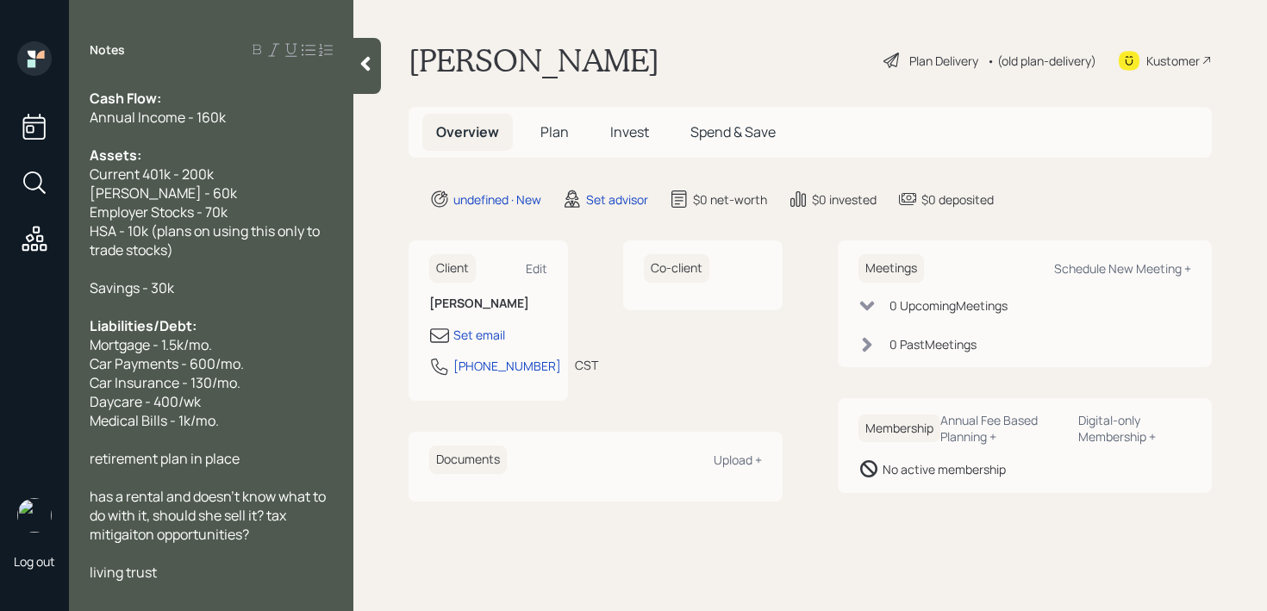
click at [95, 277] on div at bounding box center [211, 268] width 243 height 19
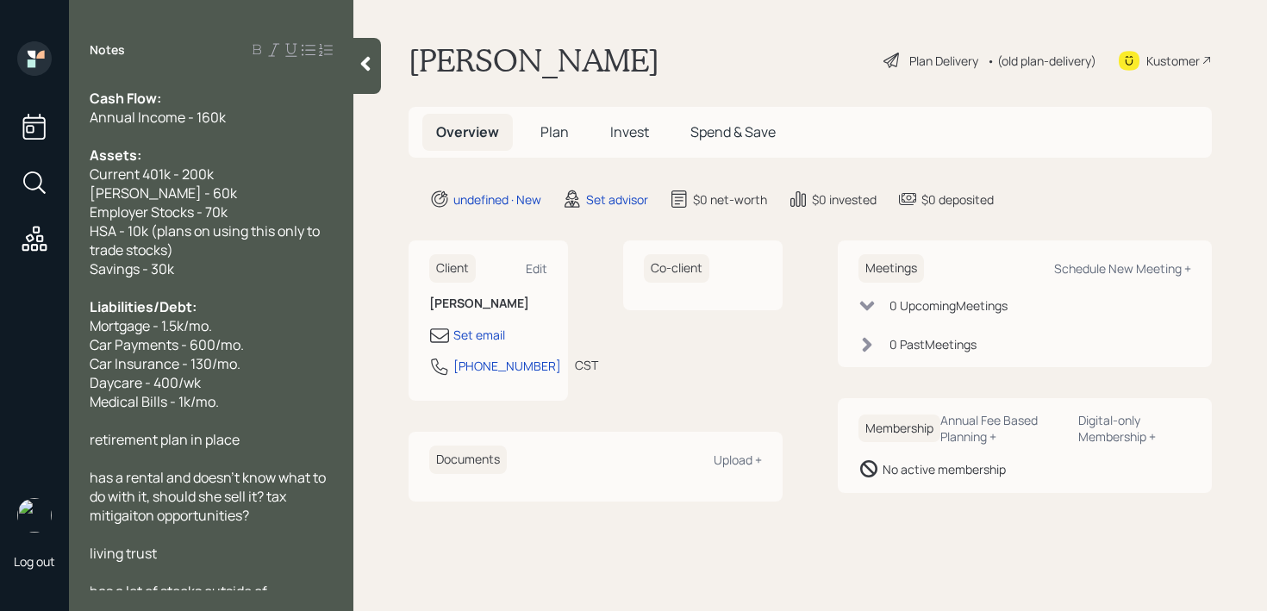
scroll to position [0, 0]
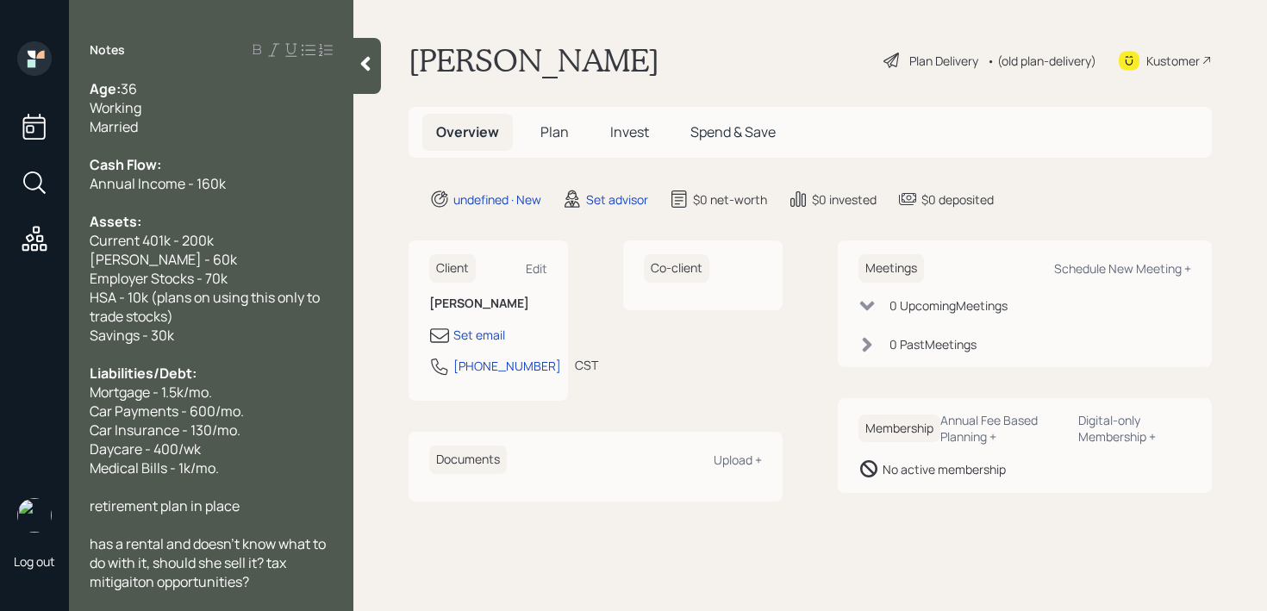
click at [355, 78] on div at bounding box center [367, 66] width 28 height 56
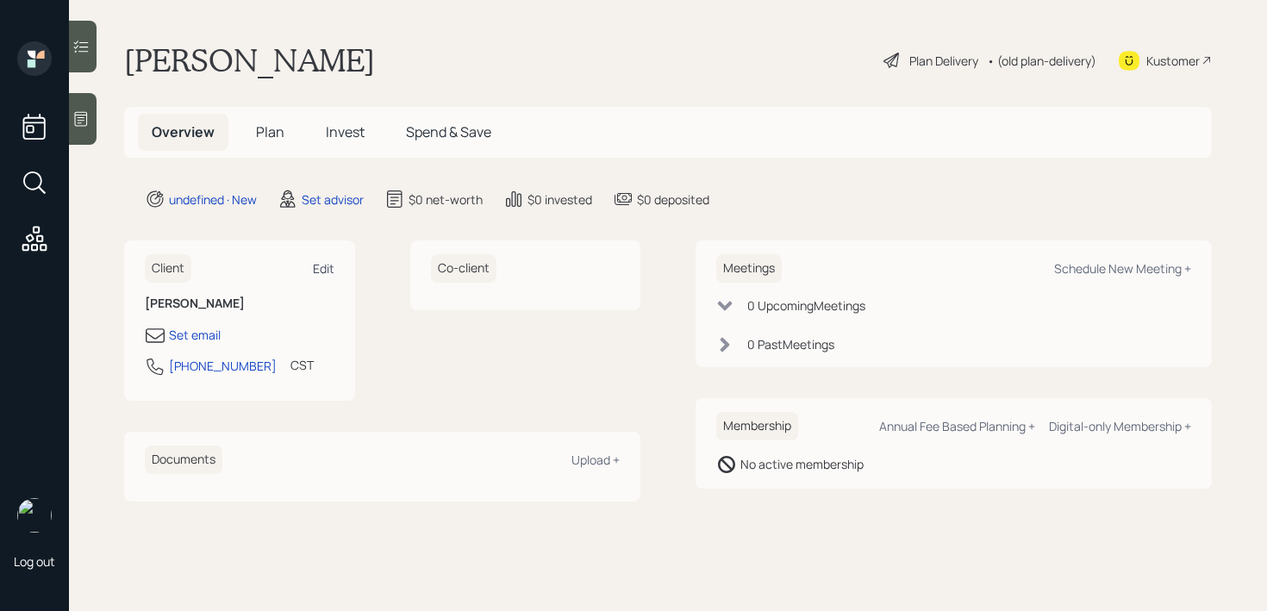
click at [331, 272] on div "Edit" at bounding box center [324, 268] width 22 height 16
select select "America/[GEOGRAPHIC_DATA]"
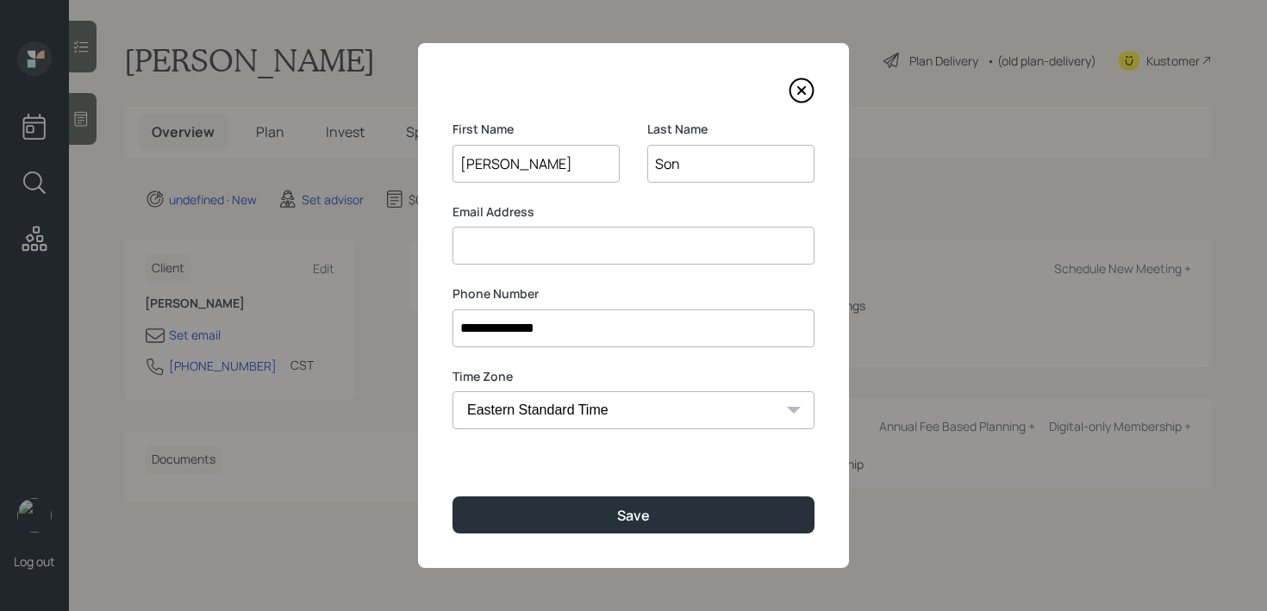
drag, startPoint x: 496, startPoint y: 165, endPoint x: 222, endPoint y: 165, distance: 274.1
click at [222, 165] on div "**********" at bounding box center [633, 305] width 1267 height 611
type input "Xun ()"
click at [670, 168] on input "Son" at bounding box center [730, 164] width 167 height 38
type input "Sun"
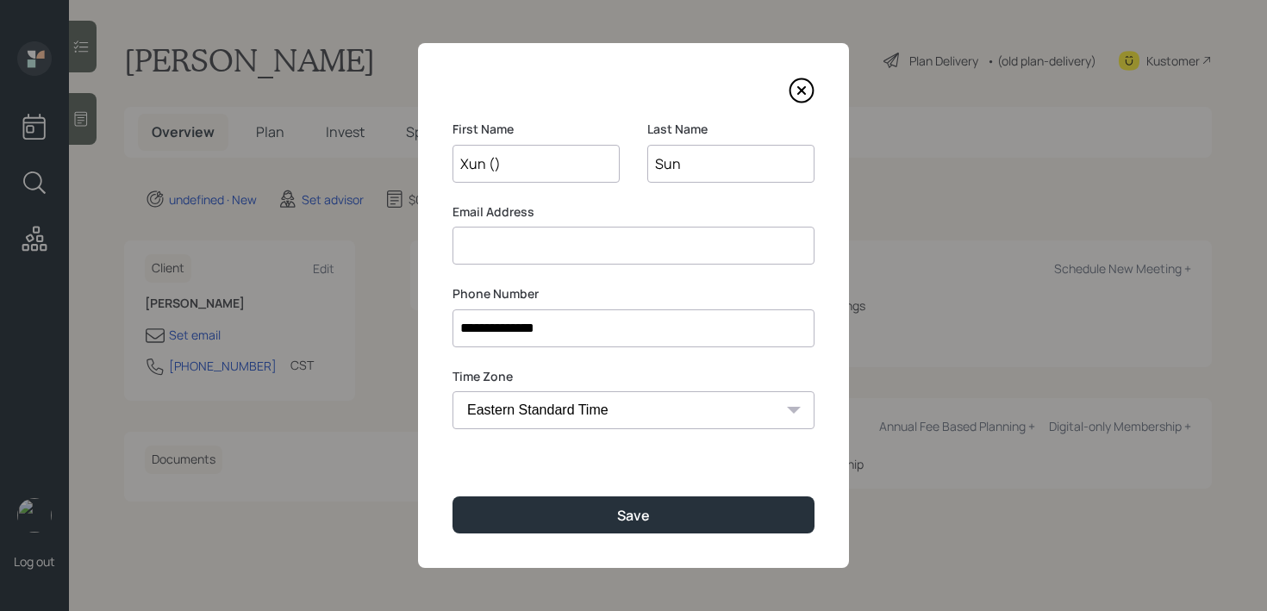
click at [515, 154] on input "Xun ()" at bounding box center [536, 164] width 167 height 38
click at [489, 161] on input "Xun ()" at bounding box center [536, 164] width 167 height 38
click at [540, 170] on input "[PERSON_NAME] ([PERSON_NAME])" at bounding box center [536, 164] width 167 height 38
click at [546, 158] on input "[PERSON_NAME] ([PERSON_NAME])" at bounding box center [536, 164] width 167 height 38
drag, startPoint x: 546, startPoint y: 161, endPoint x: 388, endPoint y: 161, distance: 158.6
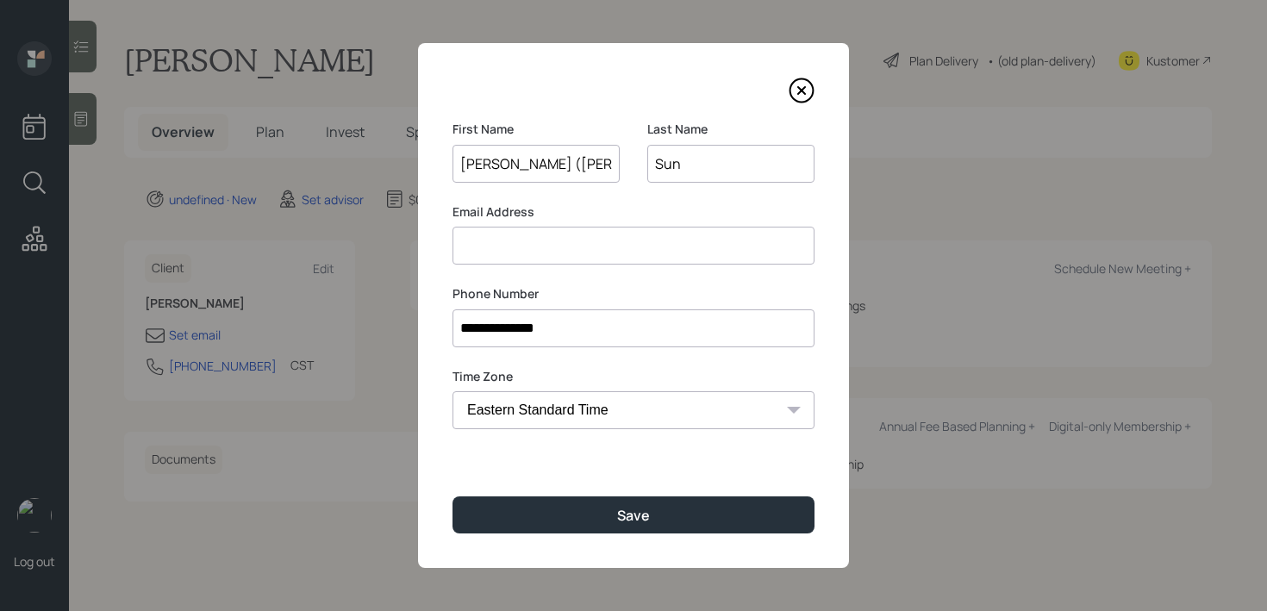
click at [388, 161] on div "**********" at bounding box center [633, 305] width 1267 height 611
type input "[PERSON_NAME] ([PERSON_NAME])"
click at [558, 251] on input at bounding box center [634, 246] width 362 height 38
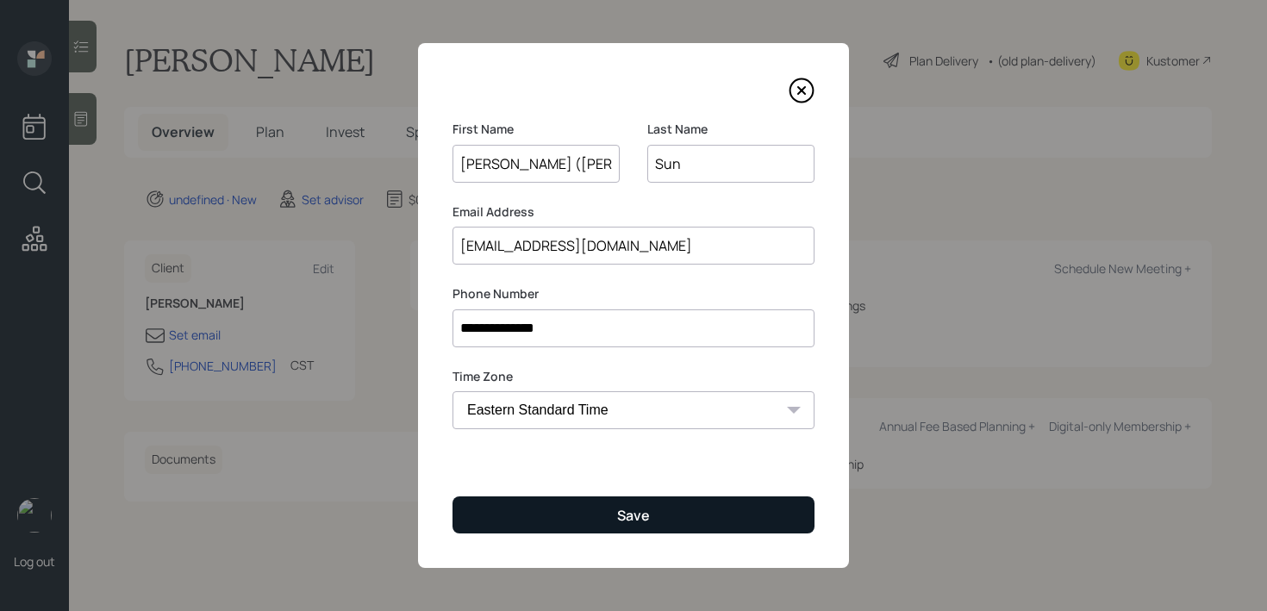
type input "[EMAIL_ADDRESS][DOMAIN_NAME]"
click at [646, 520] on div "Save" at bounding box center [633, 515] width 33 height 19
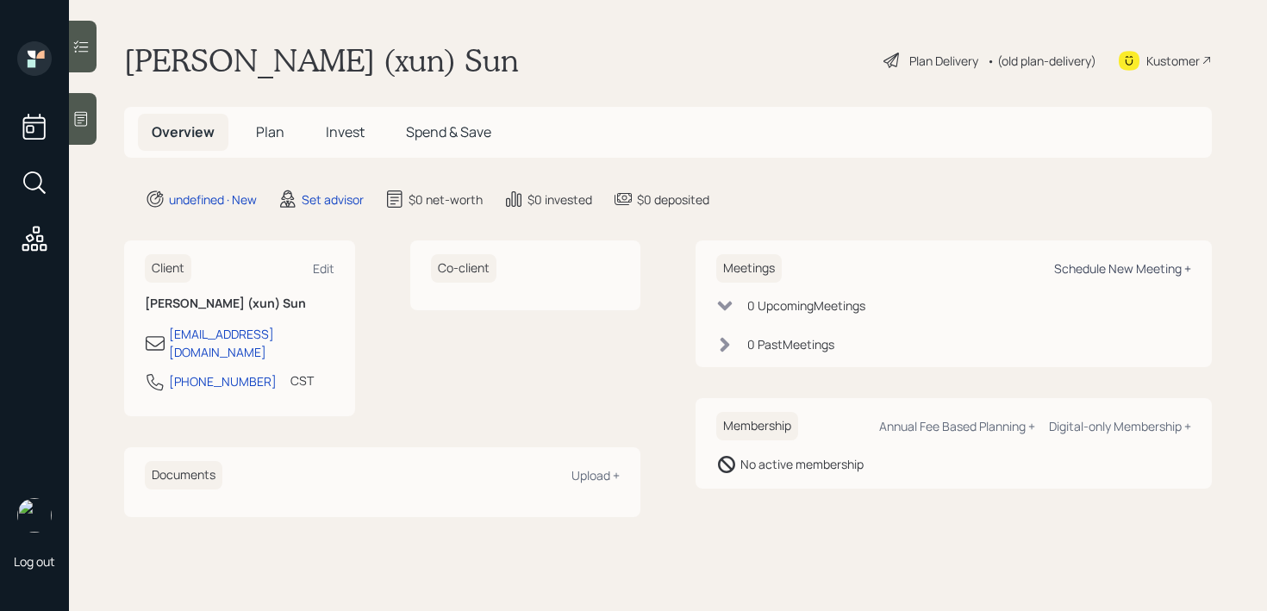
click at [1120, 260] on div "Schedule New Meeting +" at bounding box center [1122, 268] width 137 height 16
select select "round-[PERSON_NAME]"
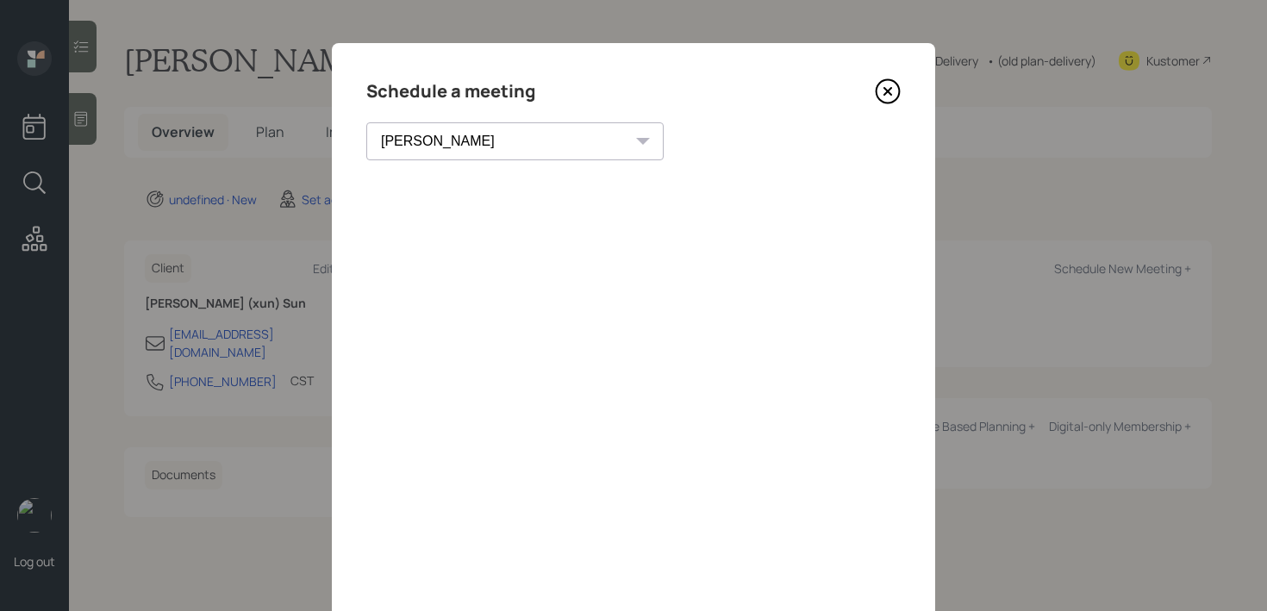
click at [892, 94] on icon at bounding box center [888, 91] width 26 height 26
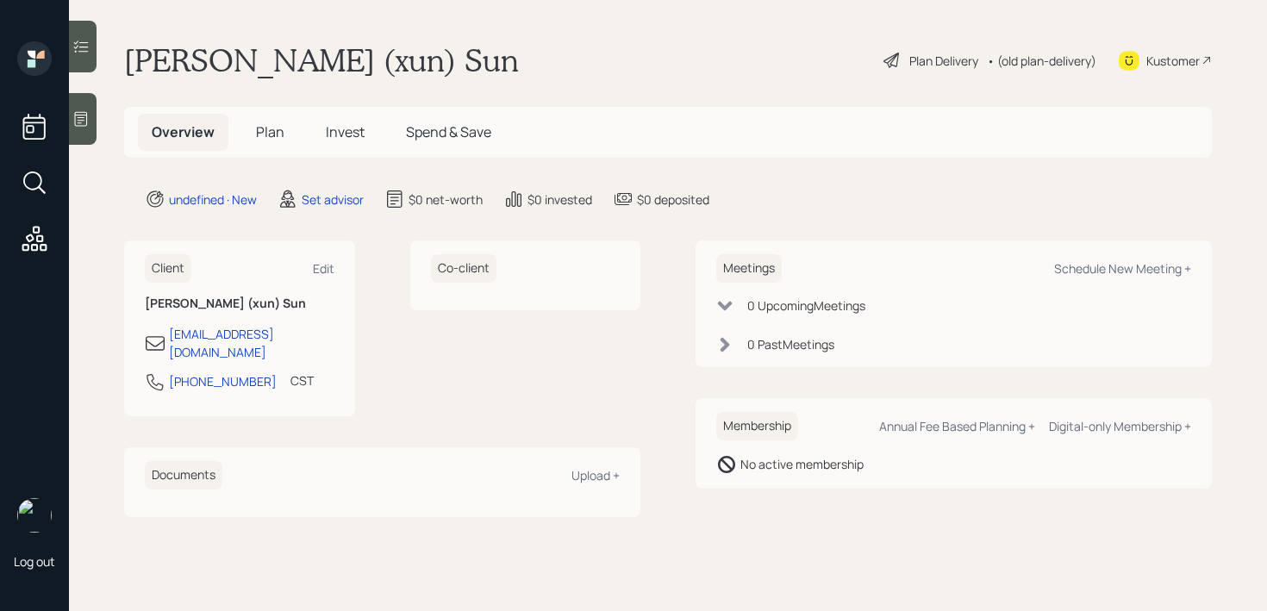
click at [97, 108] on main "[PERSON_NAME] (xun) Sun Plan Delivery • (old plan-delivery) Kustomer Overview P…" at bounding box center [668, 305] width 1198 height 611
click at [85, 115] on icon at bounding box center [81, 119] width 13 height 15
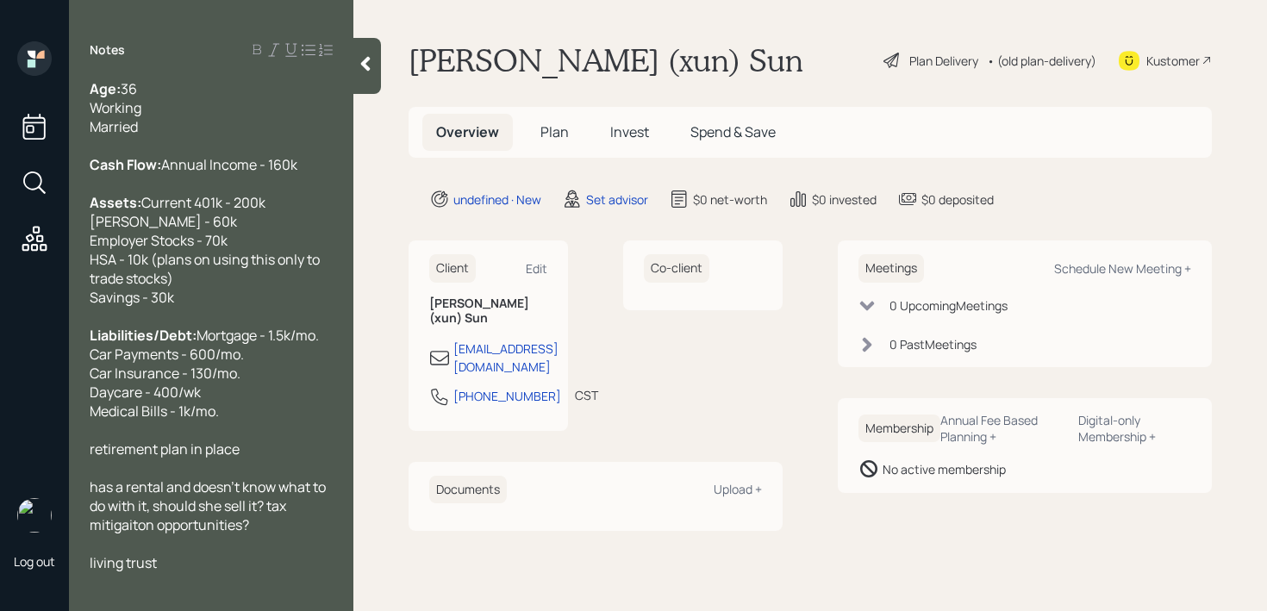
click at [250, 174] on div "Cash Flow: Annual Income - 160k" at bounding box center [211, 164] width 243 height 19
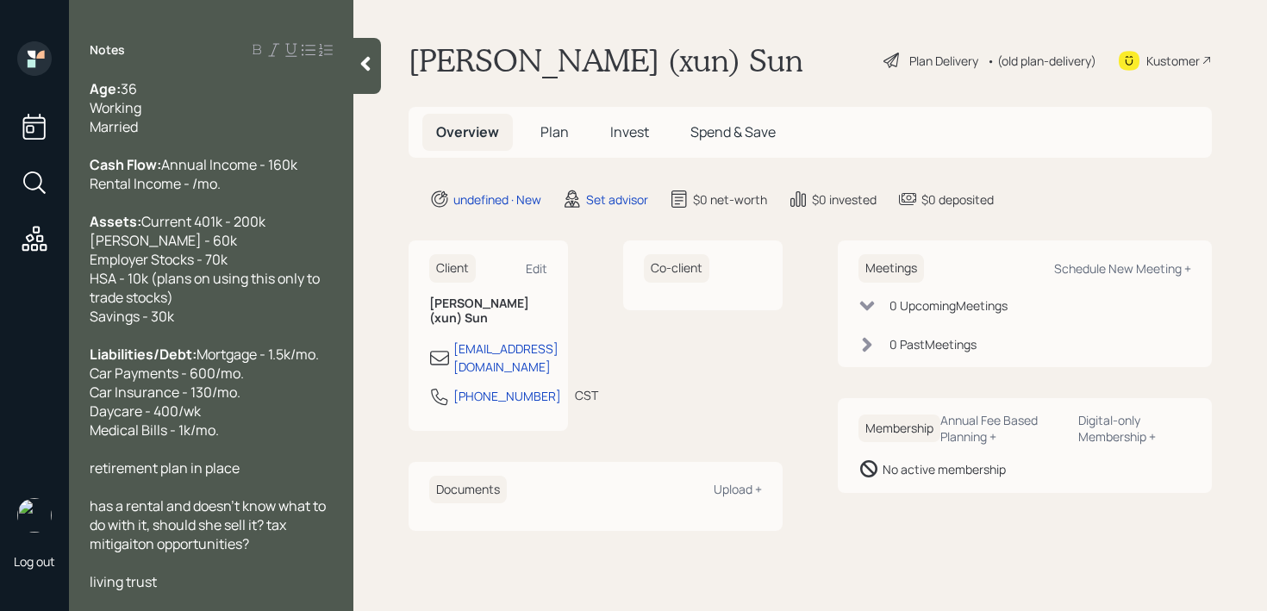
scroll to position [152, 0]
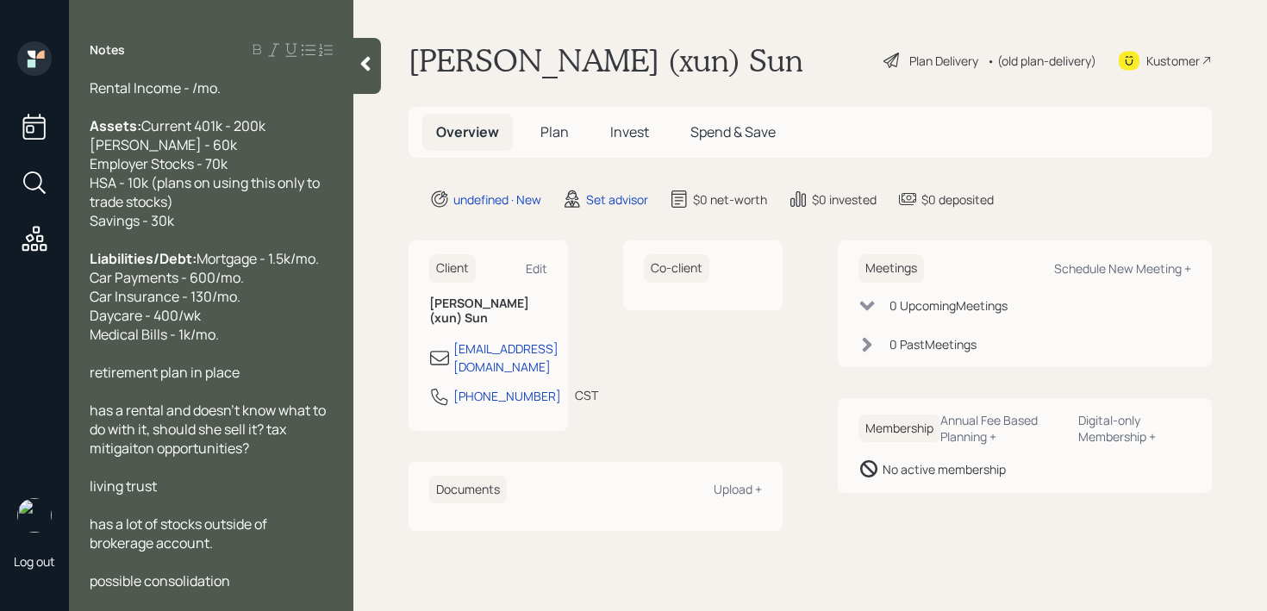
click at [248, 571] on div "possible consolidation" at bounding box center [211, 580] width 243 height 19
click at [256, 546] on div "has a lot of stocks outside of brokerage account." at bounding box center [211, 534] width 243 height 38
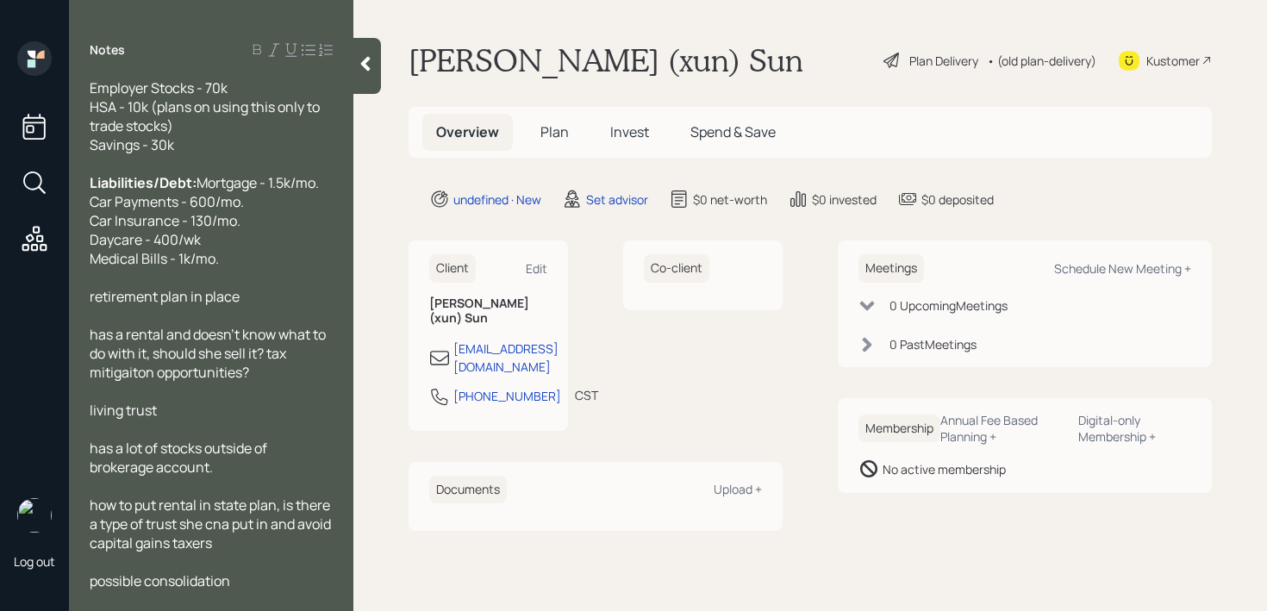
scroll to position [0, 0]
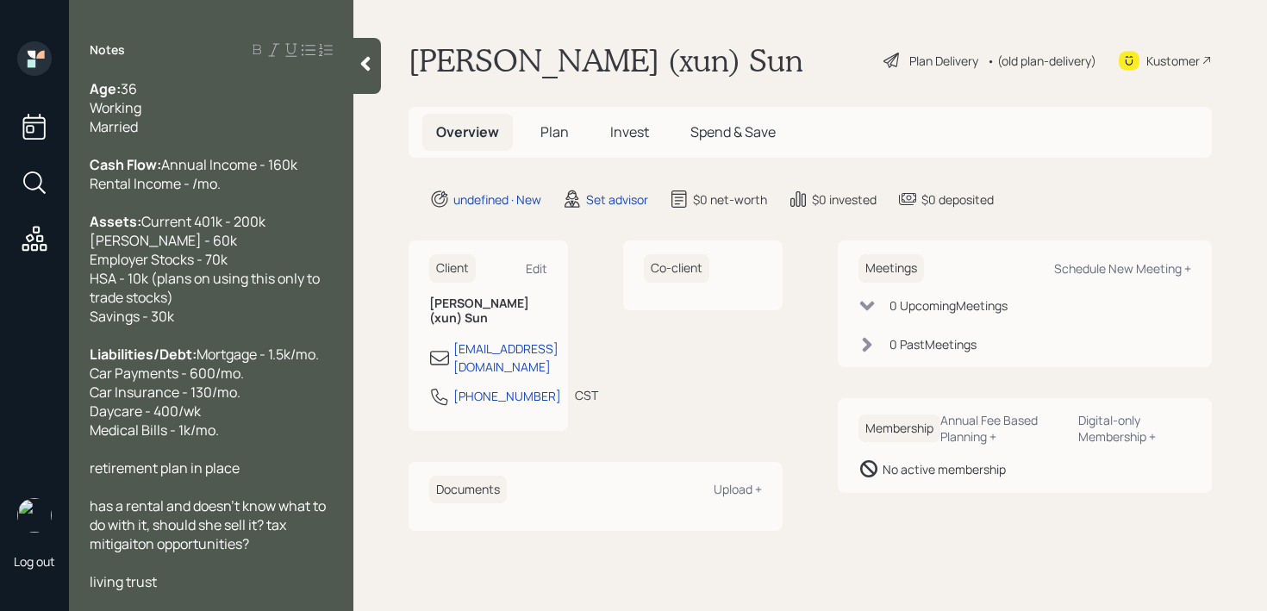
click at [196, 193] on span "Rental Income - /mo." at bounding box center [155, 183] width 131 height 19
drag, startPoint x: 290, startPoint y: 201, endPoint x: 6, endPoint y: 204, distance: 284.5
click at [6, 204] on div "Log out Notes Age: [DEMOGRAPHIC_DATA] Working Married Cash Flow: Annual Income …" at bounding box center [633, 305] width 1267 height 611
click at [261, 247] on div "Assets: Current 401k - 200k [PERSON_NAME] - 60k Employer Stocks - 70k HSA - 10k…" at bounding box center [211, 269] width 243 height 114
drag, startPoint x: 262, startPoint y: 203, endPoint x: 0, endPoint y: 203, distance: 262.0
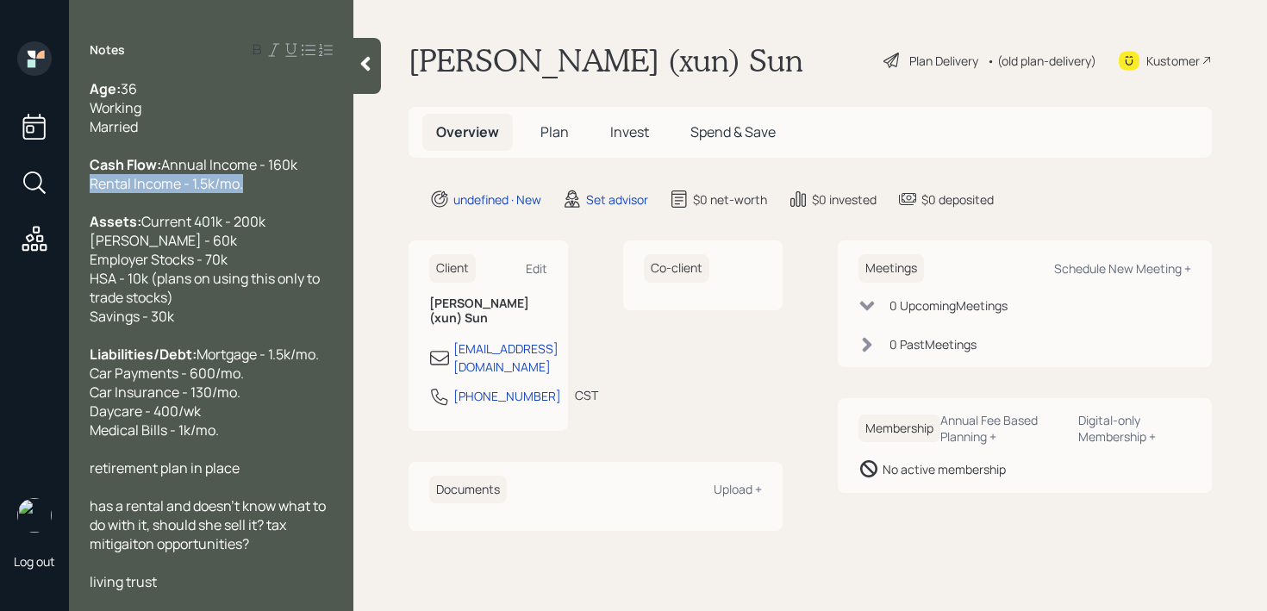
click at [0, 203] on div "Log out Notes Age: [DEMOGRAPHIC_DATA] Working Married Cash Flow: Annual Income …" at bounding box center [633, 305] width 1267 height 611
click at [284, 212] on div at bounding box center [211, 202] width 243 height 19
drag, startPoint x: 160, startPoint y: 201, endPoint x: 34, endPoint y: 201, distance: 126.7
click at [0, 201] on div "Log out Notes Age: [DEMOGRAPHIC_DATA] Working Married Cash Flow: Annual Income …" at bounding box center [633, 305] width 1267 height 611
click at [196, 212] on div at bounding box center [211, 202] width 243 height 19
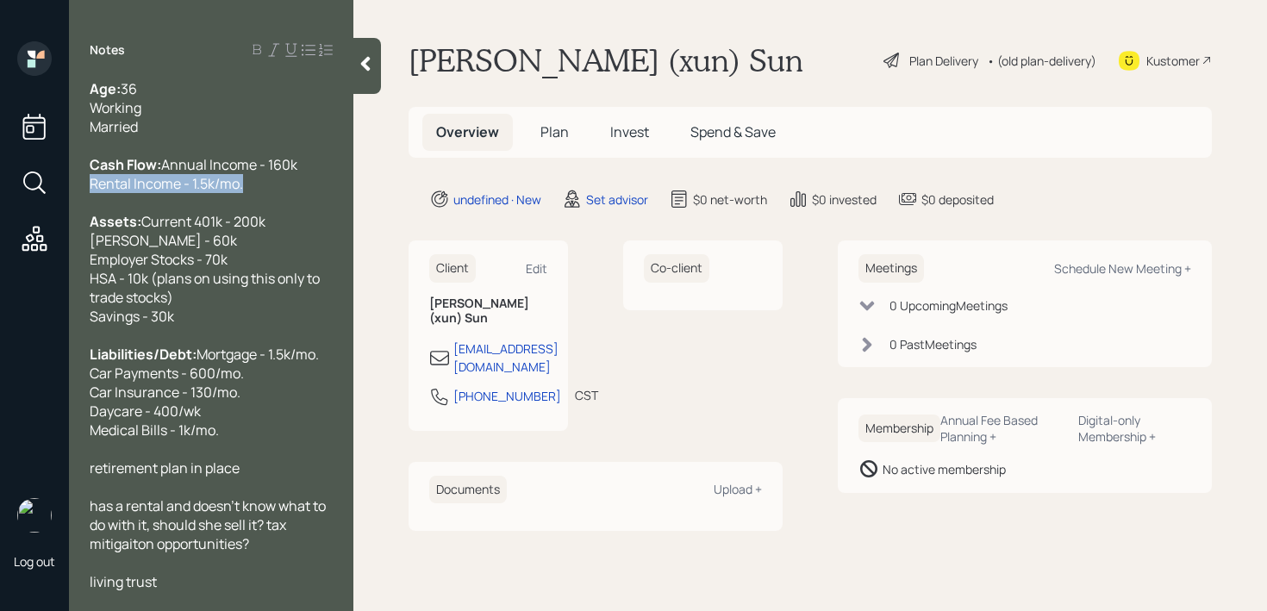
drag, startPoint x: 84, startPoint y: 203, endPoint x: 0, endPoint y: 203, distance: 83.6
click at [0, 203] on div "Log out Notes Age: [DEMOGRAPHIC_DATA] Working Married Cash Flow: Annual Income …" at bounding box center [633, 305] width 1267 height 611
click at [166, 193] on span "Rental Income - 1.5k/mo." at bounding box center [166, 183] width 153 height 19
click at [200, 193] on span "Rental Income - 1.5k/mo." at bounding box center [166, 183] width 153 height 19
click at [211, 193] on span "Rental Income - 1.5k/mo." at bounding box center [166, 183] width 153 height 19
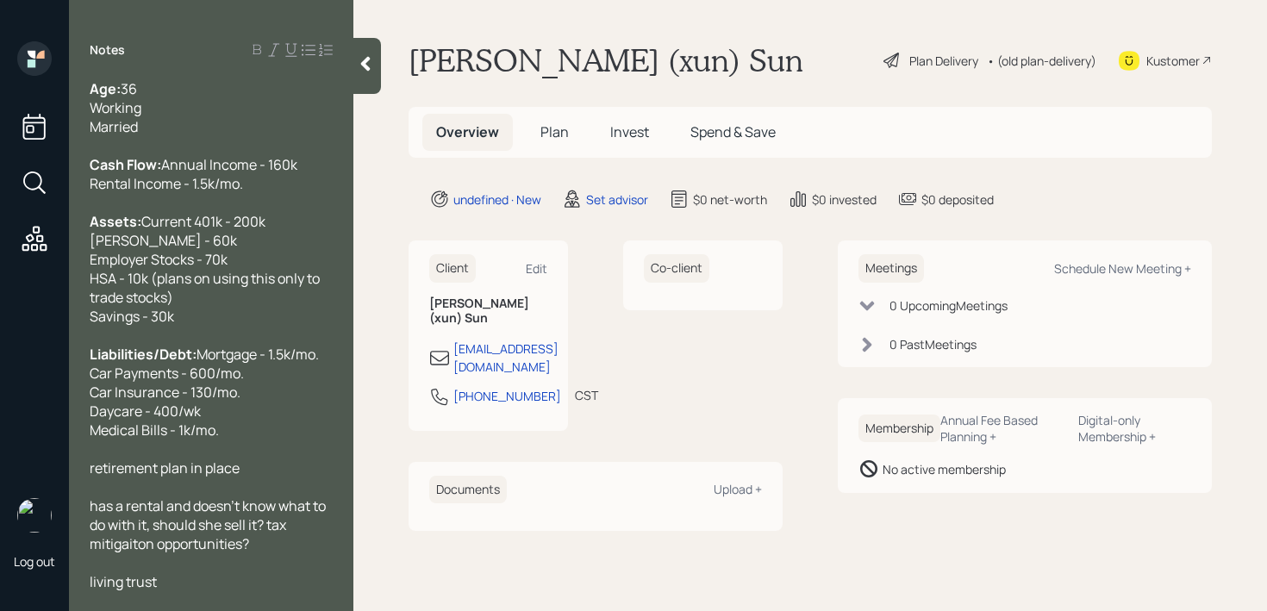
click at [216, 193] on span "Rental Income - 1.5k/mo." at bounding box center [166, 183] width 153 height 19
click at [242, 409] on div "Liabilities/Debt: Mortgage - 1.5k/mo. Car Payments - 600/mo. Car Insurance - 13…" at bounding box center [211, 392] width 243 height 95
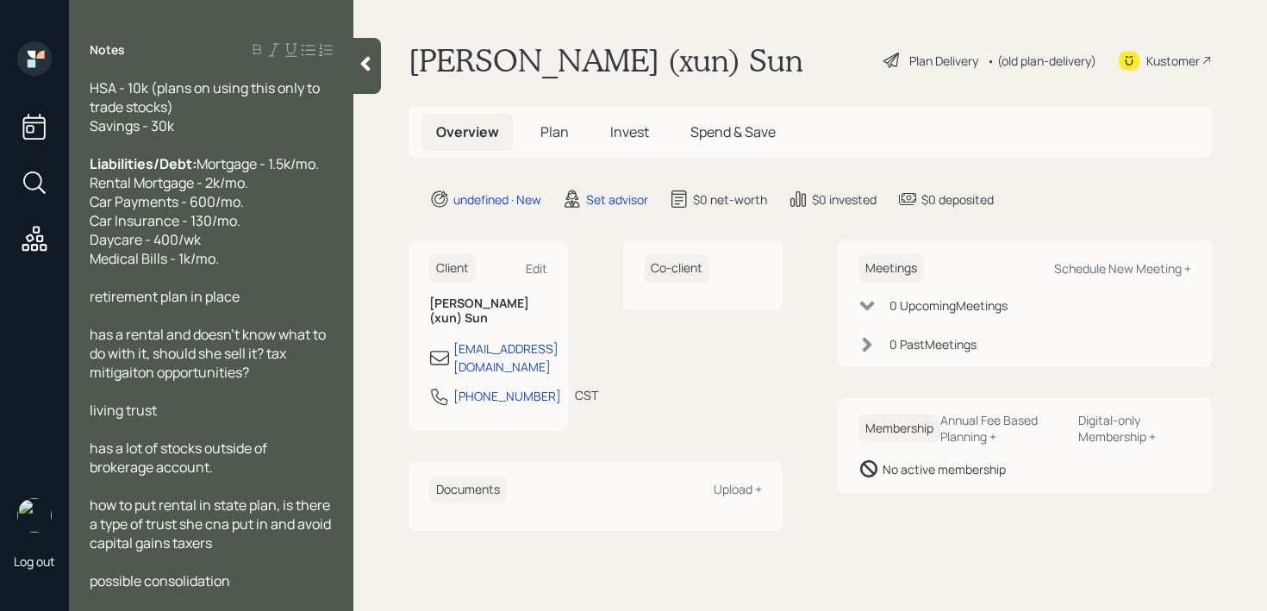
scroll to position [247, 0]
click at [369, 87] on div at bounding box center [367, 66] width 28 height 56
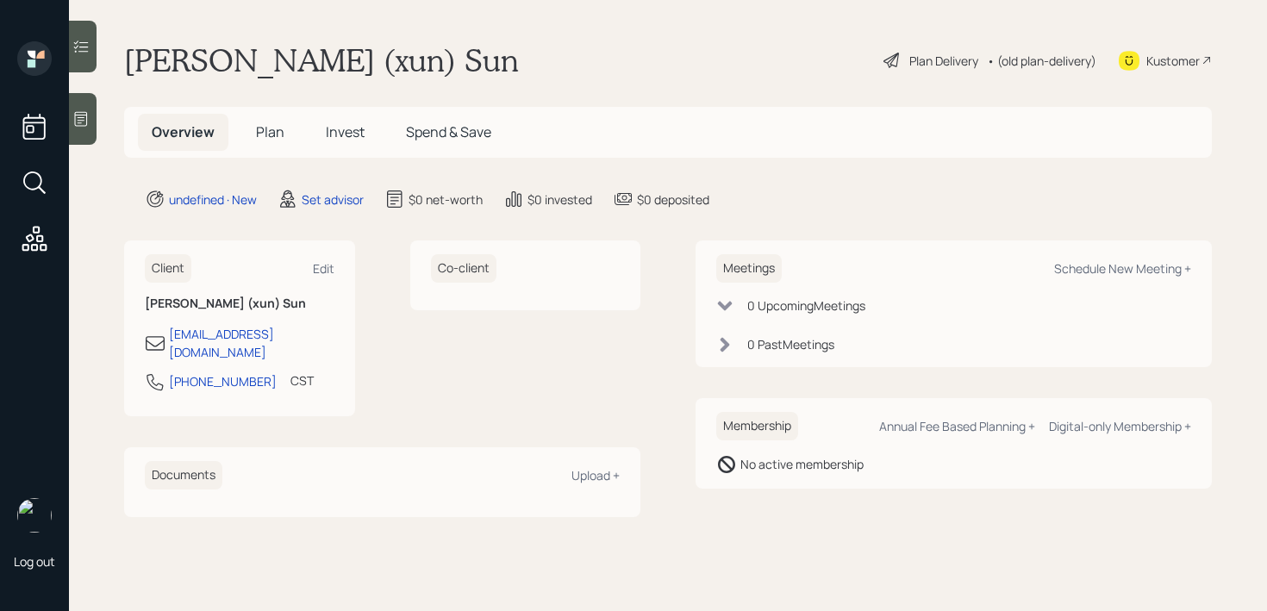
click at [81, 134] on div at bounding box center [83, 119] width 28 height 52
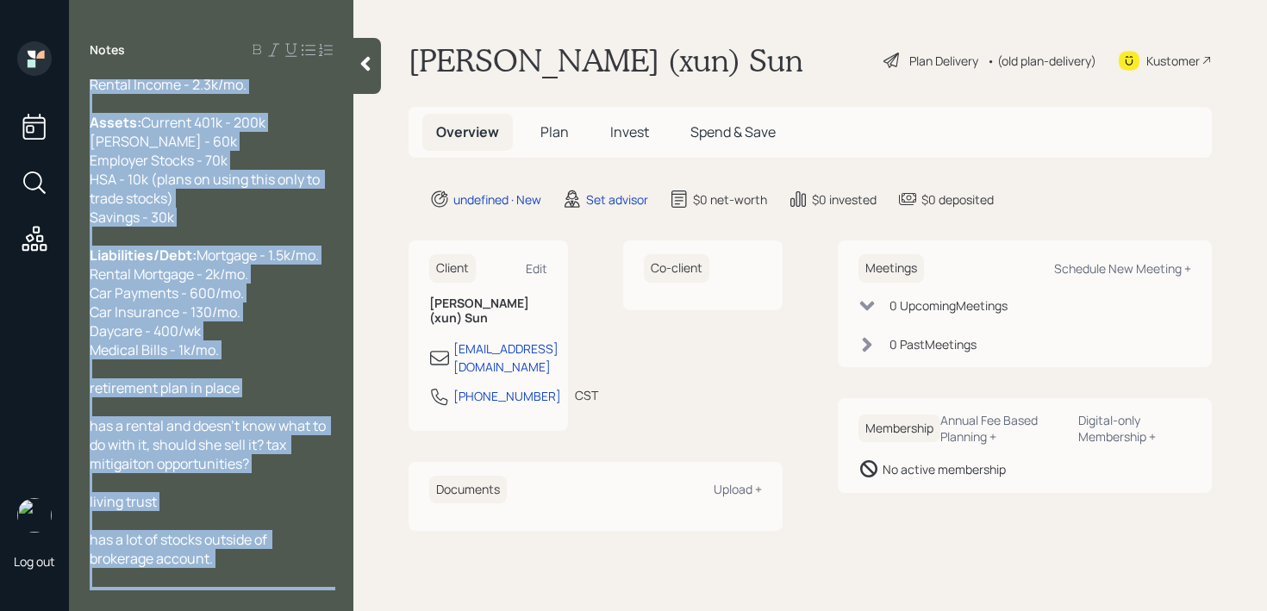
scroll to position [0, 0]
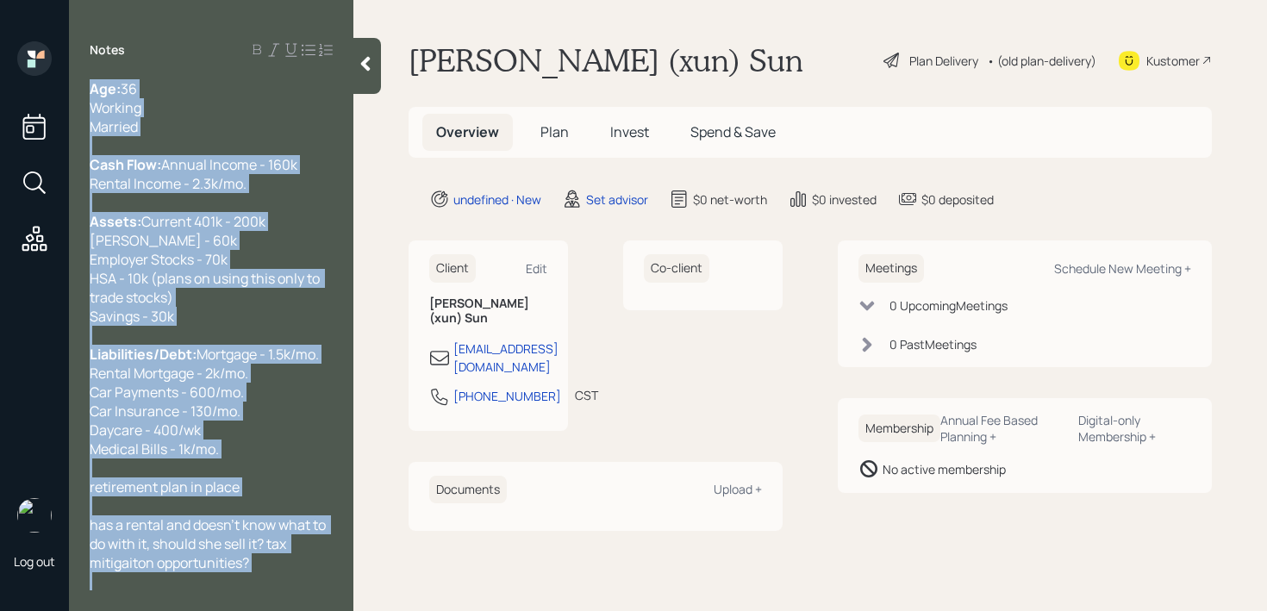
drag, startPoint x: 259, startPoint y: 588, endPoint x: 72, endPoint y: 9, distance: 608.1
click at [72, 9] on div "Notes Age: [DEMOGRAPHIC_DATA] Working Married Cash Flow: Annual Income - 160k R…" at bounding box center [211, 305] width 284 height 611
copy div "Age: [DEMOGRAPHIC_DATA] Working Married Cash Flow: Annual Income - 160k Rental …"
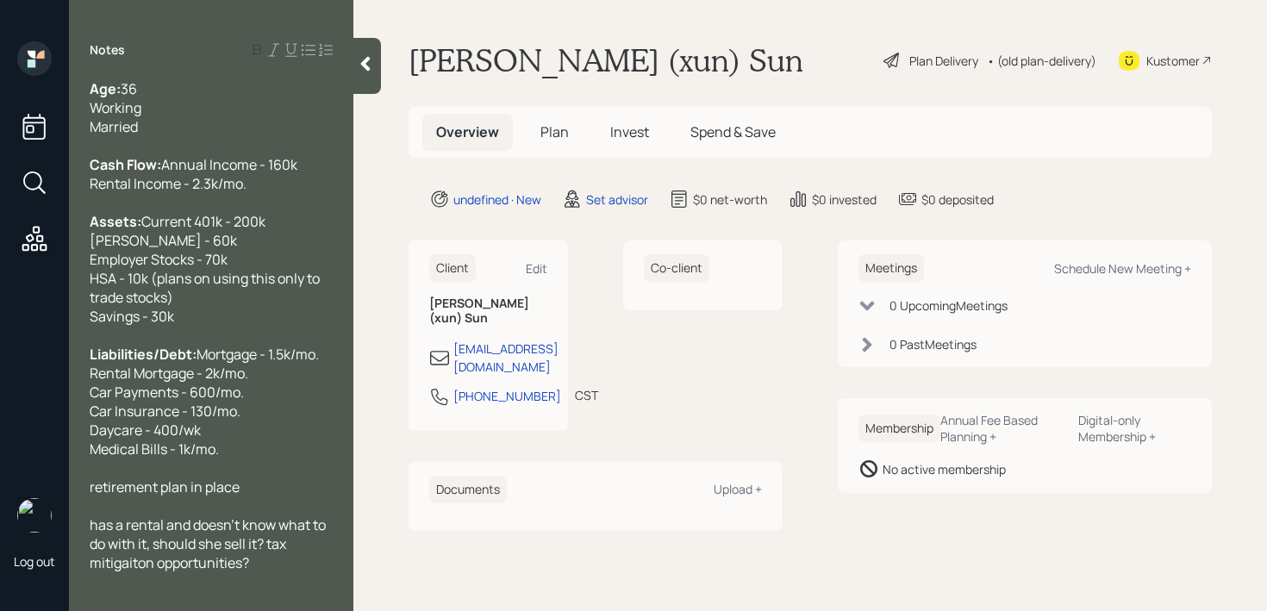
click at [372, 72] on div at bounding box center [367, 66] width 28 height 56
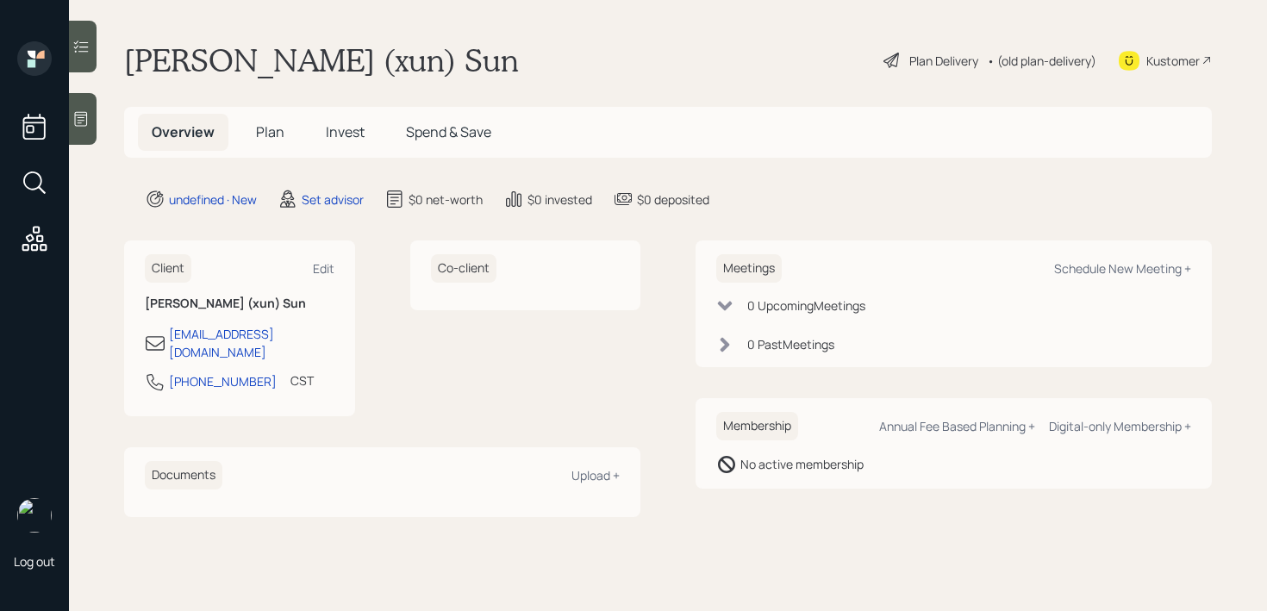
click at [640, 66] on div "[PERSON_NAME] (xun) Sun Plan Delivery • (old plan-delivery) Kustomer" at bounding box center [668, 60] width 1088 height 38
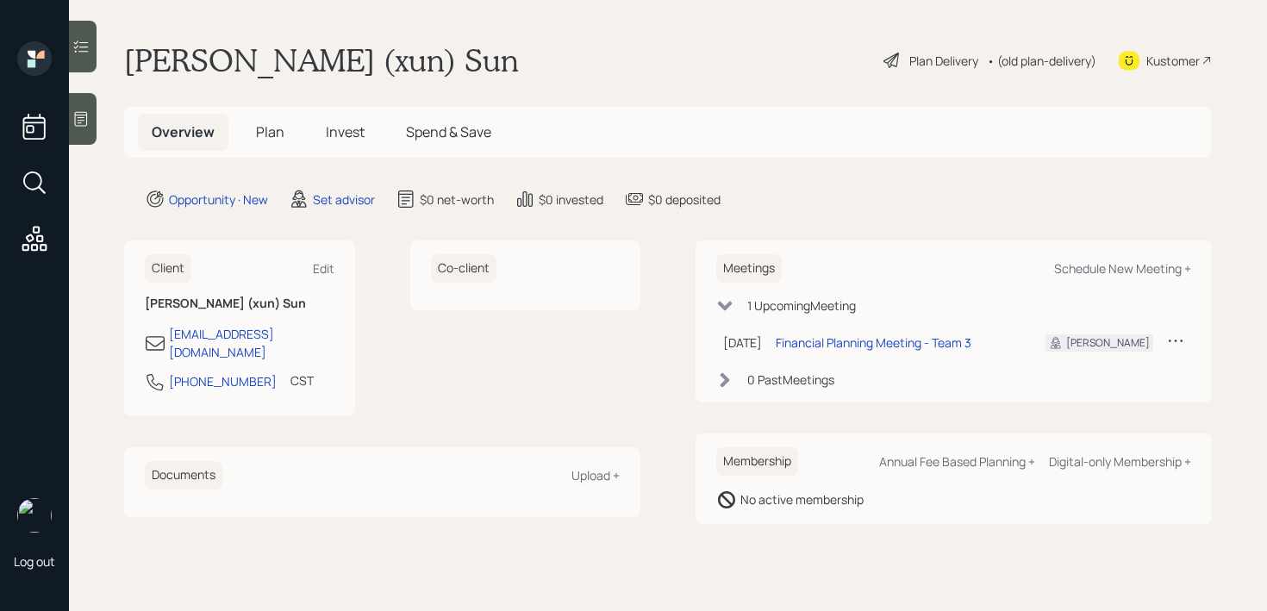
click at [89, 113] on icon at bounding box center [80, 118] width 17 height 17
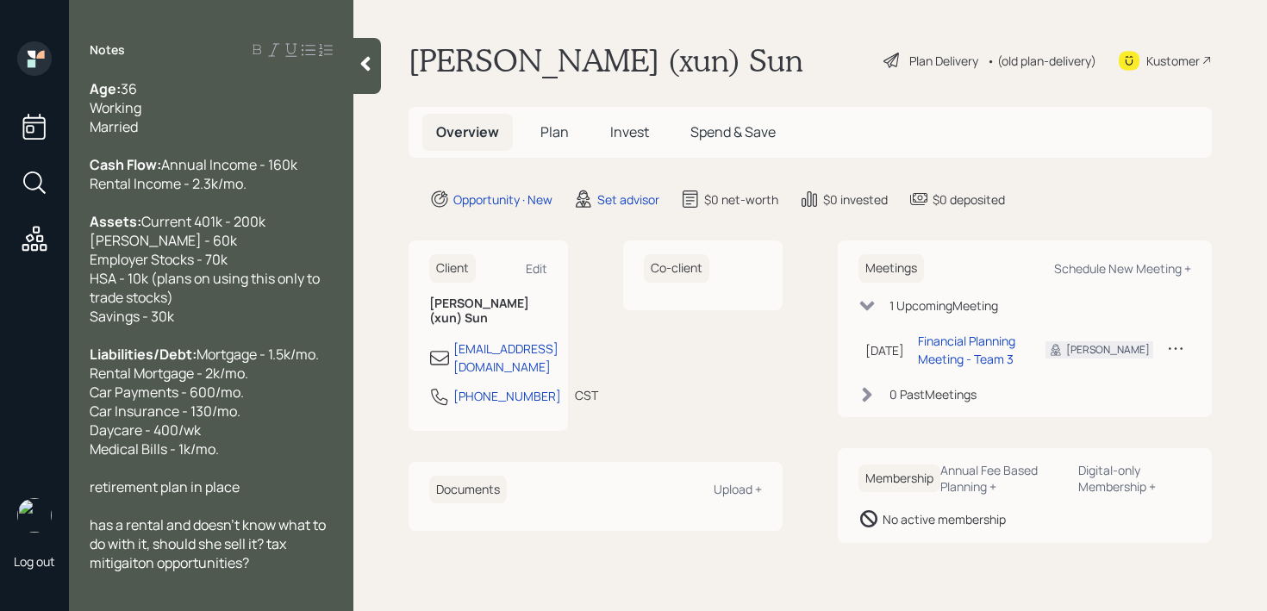
scroll to position [247, 0]
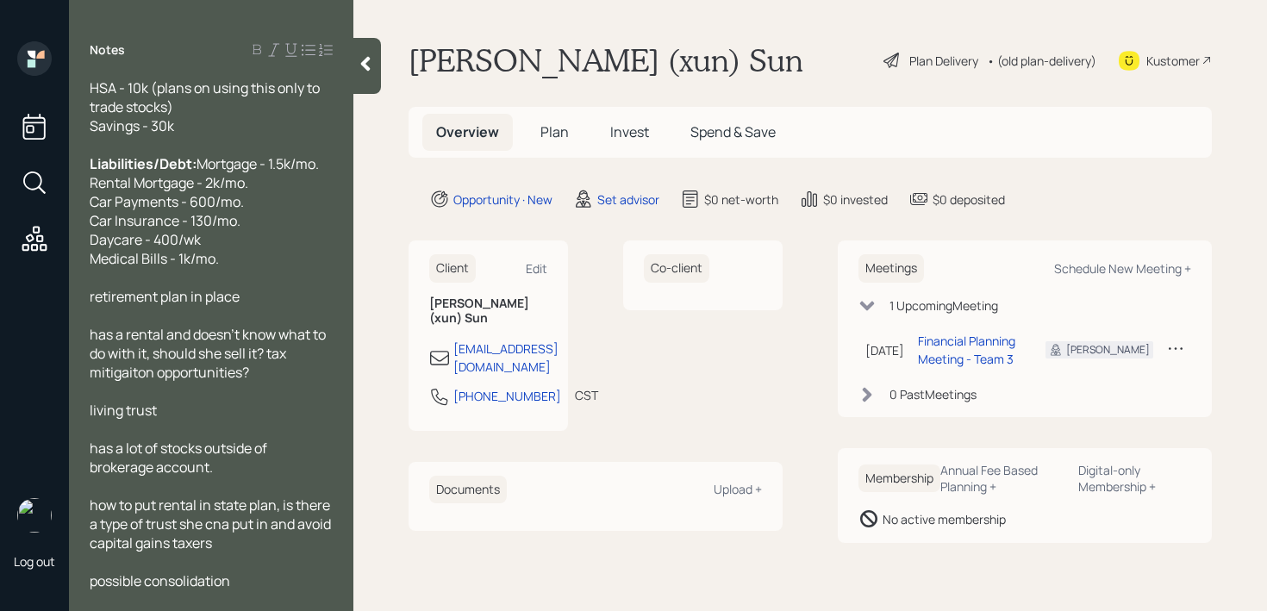
click at [370, 78] on div at bounding box center [367, 66] width 28 height 56
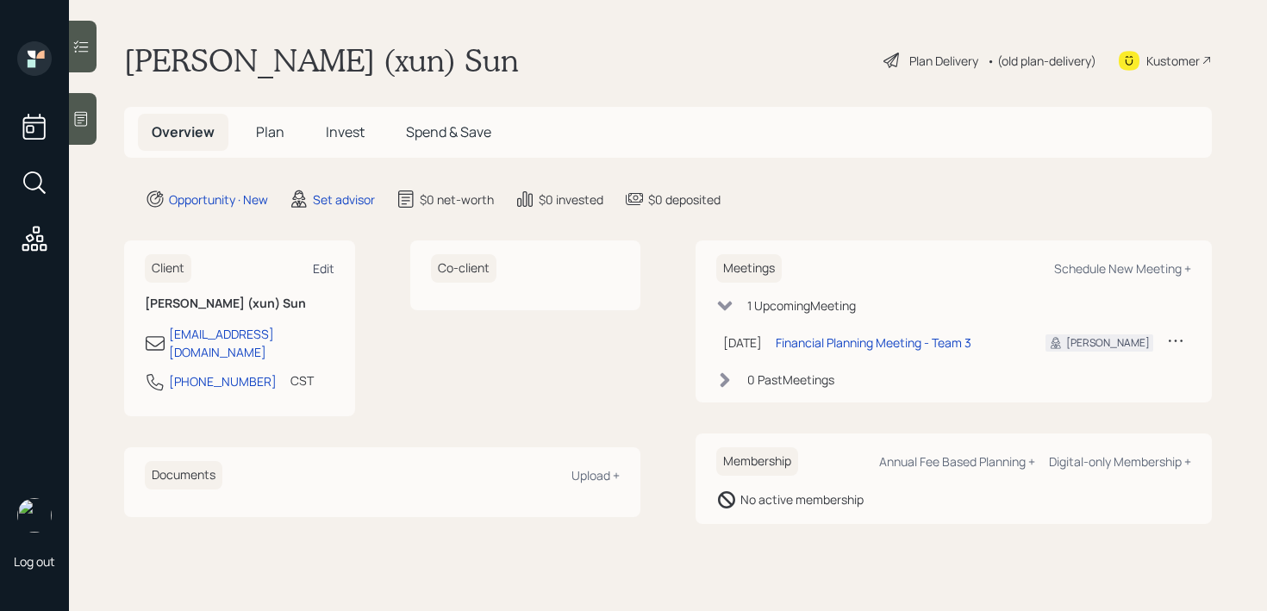
click at [328, 272] on div "Edit" at bounding box center [324, 268] width 22 height 16
select select "America/[GEOGRAPHIC_DATA]"
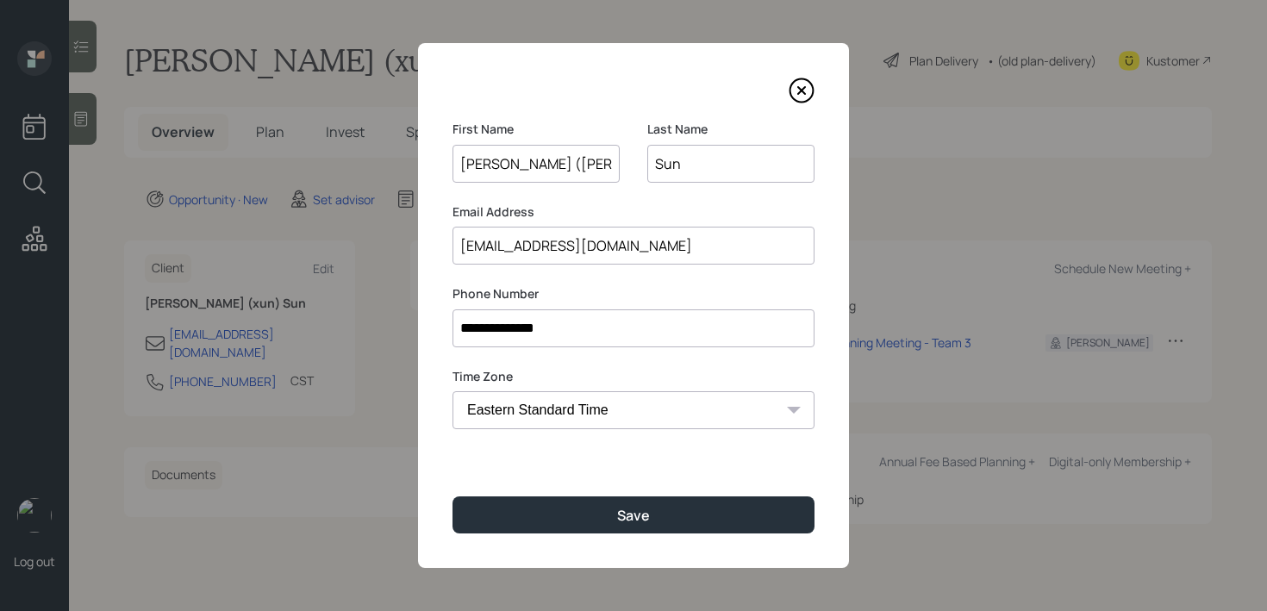
drag, startPoint x: 615, startPoint y: 256, endPoint x: 213, endPoint y: 256, distance: 402.5
click at [218, 256] on div "**********" at bounding box center [633, 305] width 1267 height 611
click at [807, 90] on icon at bounding box center [802, 91] width 26 height 26
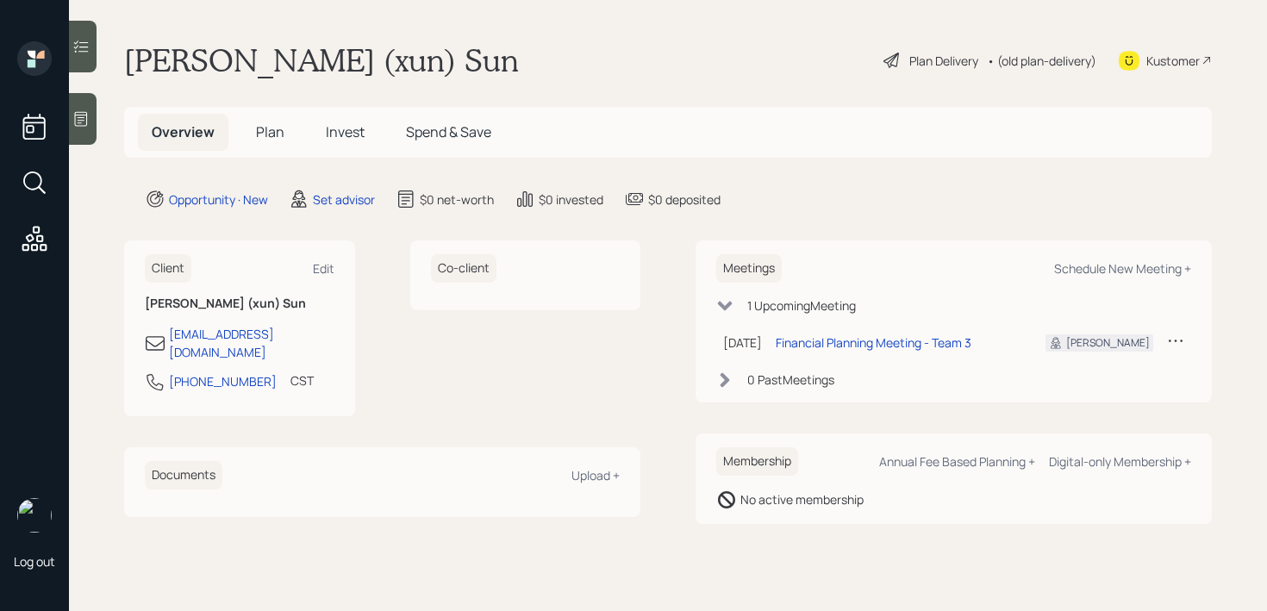
click at [86, 122] on icon at bounding box center [81, 119] width 13 height 15
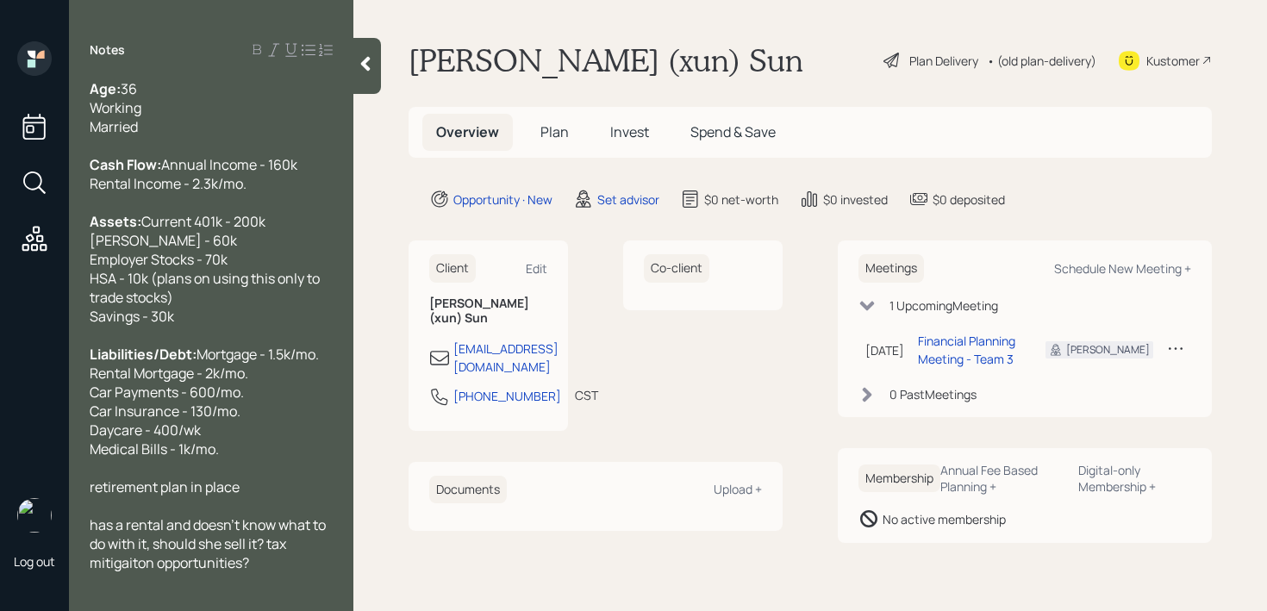
scroll to position [247, 0]
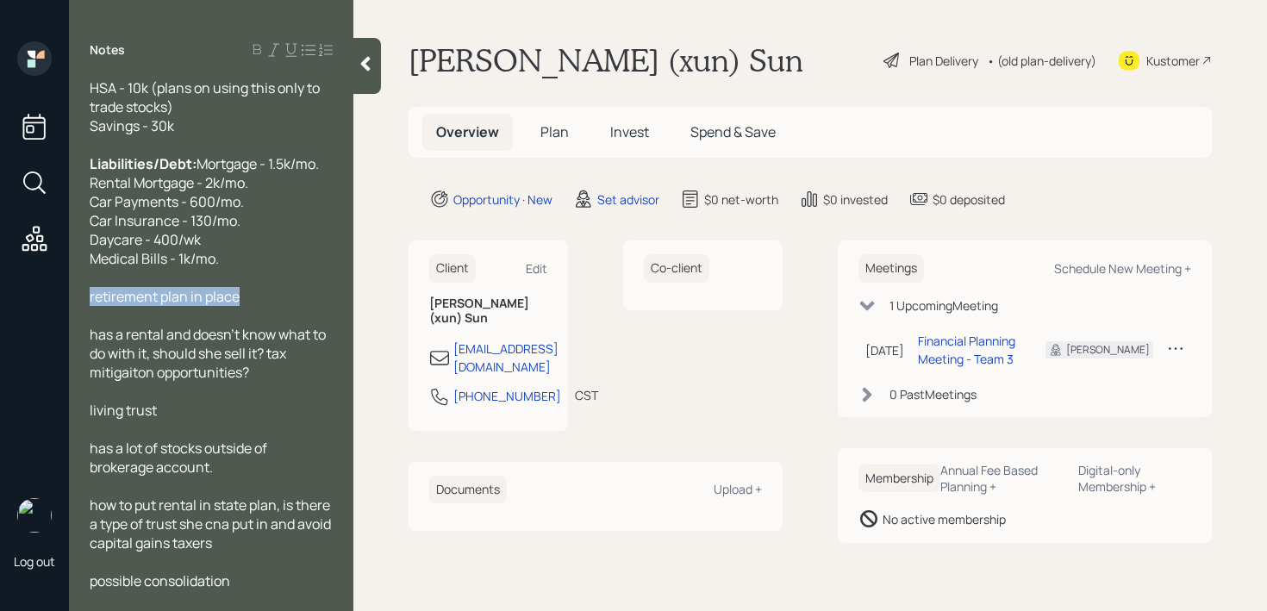
drag, startPoint x: 248, startPoint y: 294, endPoint x: 0, endPoint y: 294, distance: 248.2
click at [0, 294] on div "Log out Notes Age: 36 Working Married Cash Flow: Annual Income - 160k Rental In…" at bounding box center [633, 305] width 1267 height 611
click at [312, 299] on span "They want a comprehensive plan for" at bounding box center [204, 296] width 228 height 19
click at [324, 299] on div "They want a comprehensive plan for" at bounding box center [211, 296] width 243 height 19
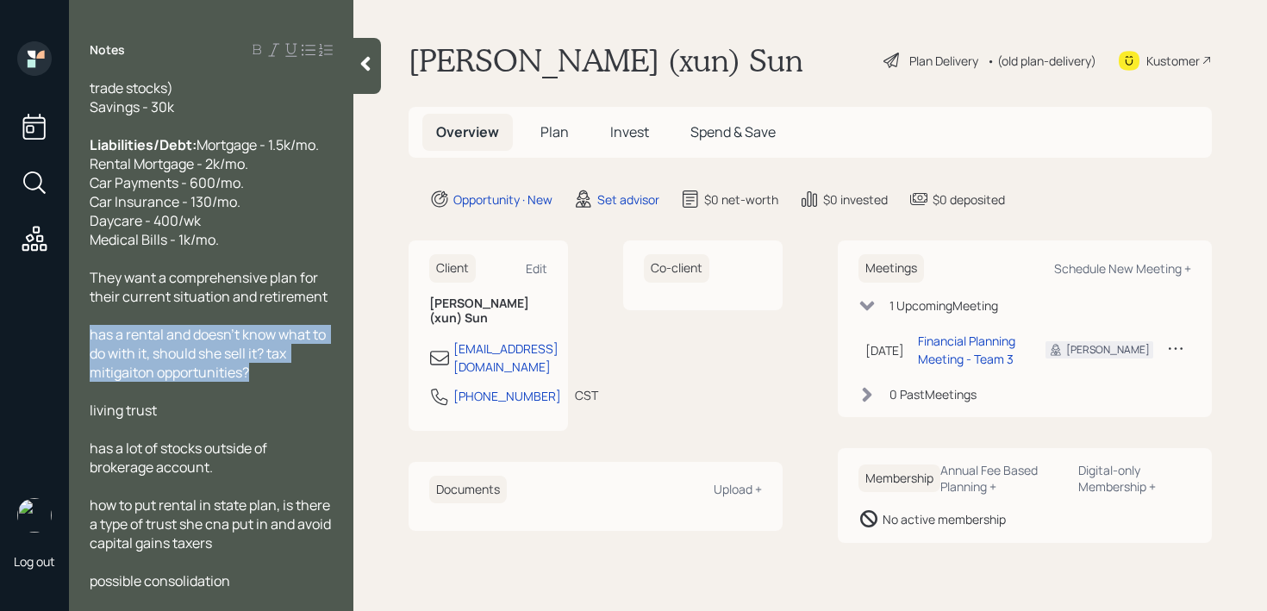
drag, startPoint x: 285, startPoint y: 396, endPoint x: 78, endPoint y: 358, distance: 211.2
click at [78, 358] on div "Age: 36 Working Married Cash Flow: Annual Income - 160k Rental Income - 2.3k/mo…" at bounding box center [211, 334] width 284 height 511
copy span "has a rental and doesn't know what to do with it, should she sell it? tax mitig…"
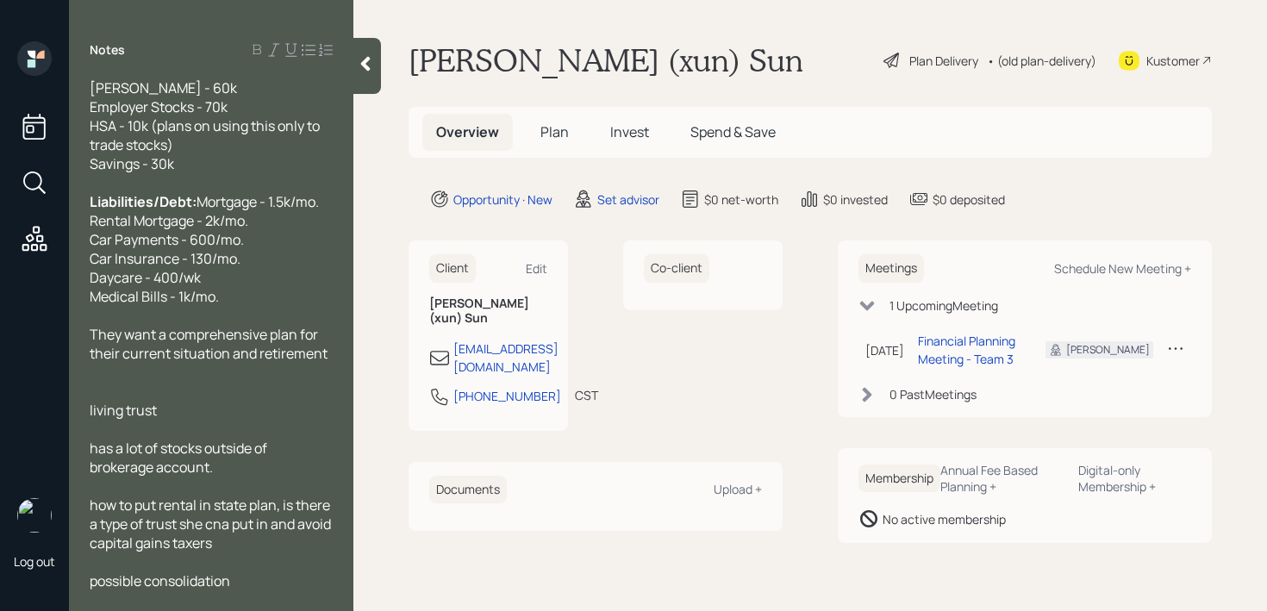
scroll to position [209, 0]
drag, startPoint x: 193, startPoint y: 411, endPoint x: 0, endPoint y: 409, distance: 193.1
click at [0, 409] on div "Log out Notes Age: 36 Working Married Cash Flow: Annual Income - 160k Rental In…" at bounding box center [633, 305] width 1267 height 611
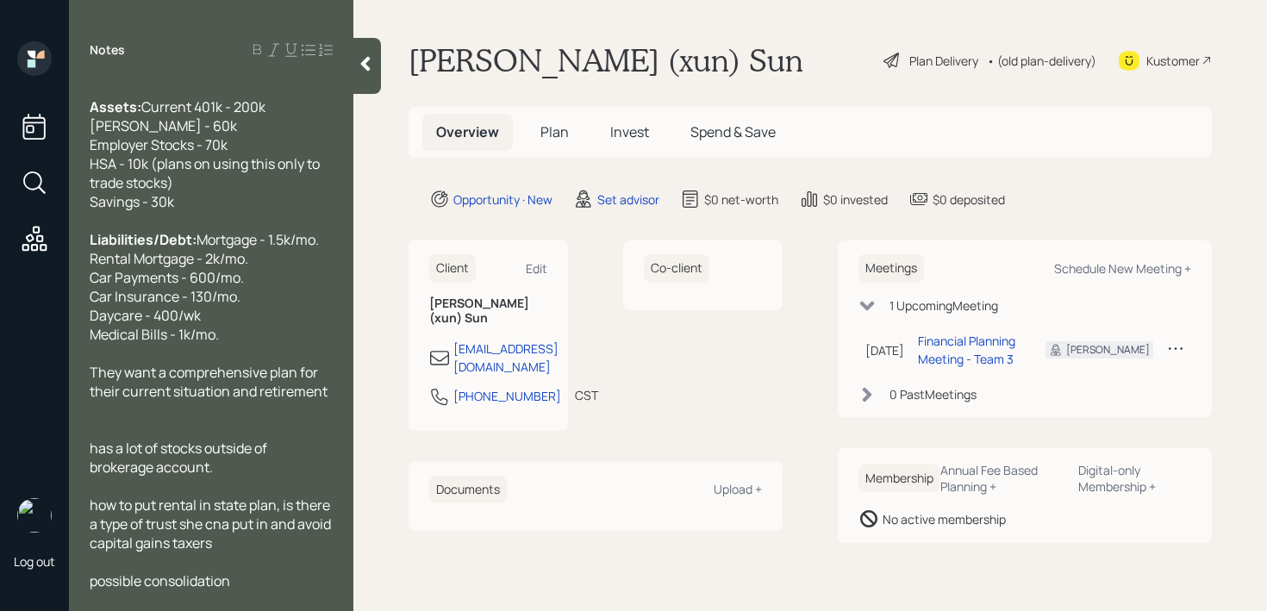
click at [255, 577] on div "possible consolidation" at bounding box center [211, 580] width 243 height 19
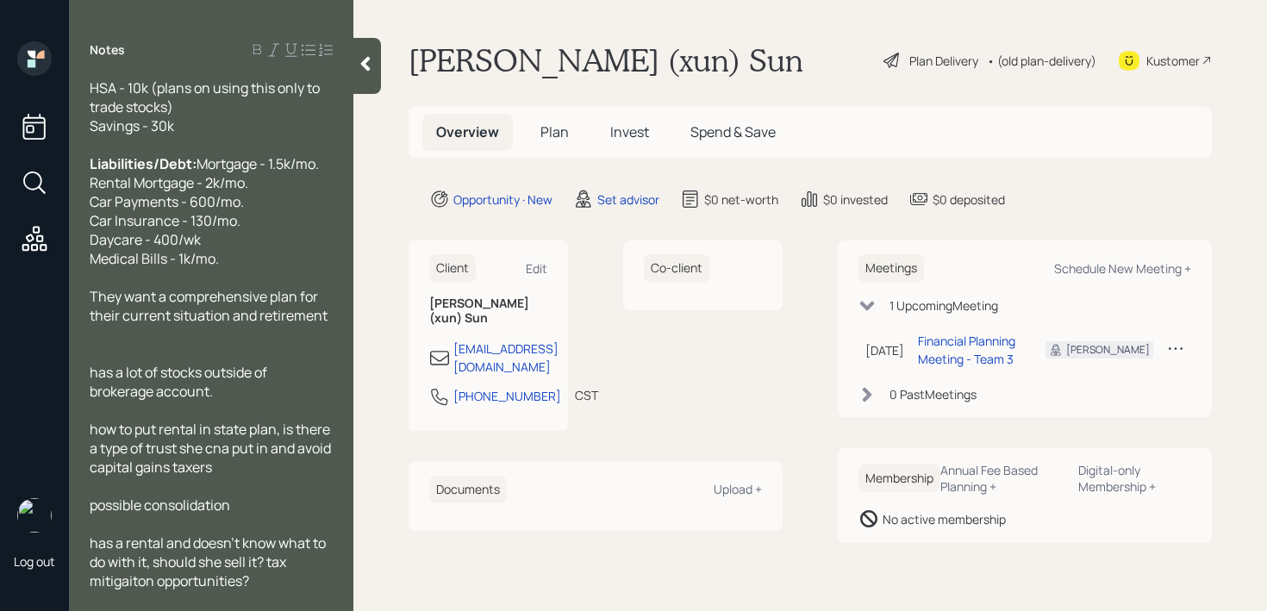
scroll to position [200, 0]
click at [332, 325] on div "They want a comprehensive plan for their current situation and retirement" at bounding box center [211, 306] width 243 height 38
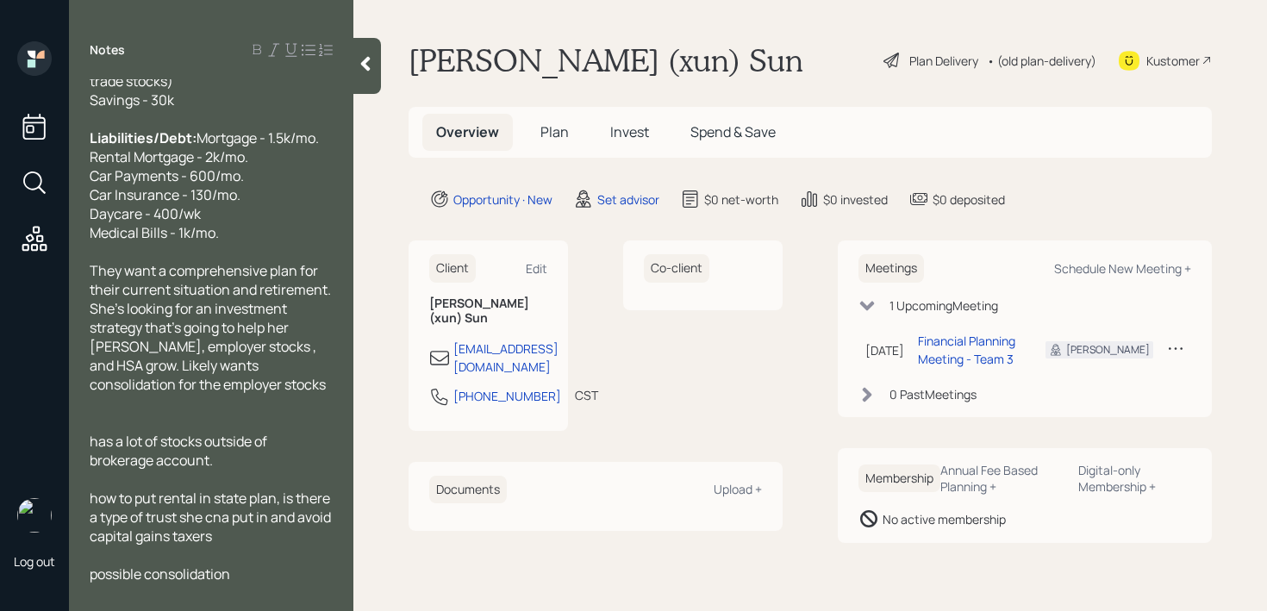
scroll to position [228, 0]
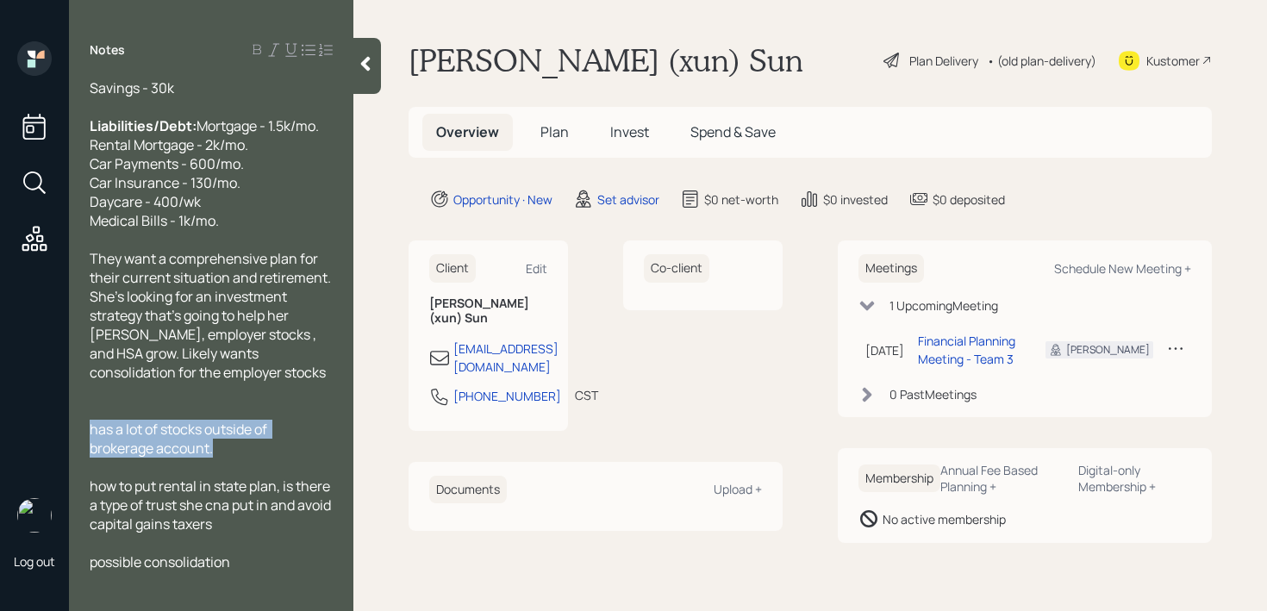
drag, startPoint x: 225, startPoint y: 515, endPoint x: 84, endPoint y: 478, distance: 146.1
click at [84, 478] on div "Age: 36 Working Married Cash Flow: Annual Income - 160k Rental Income - 2.3k/mo…" at bounding box center [211, 334] width 284 height 511
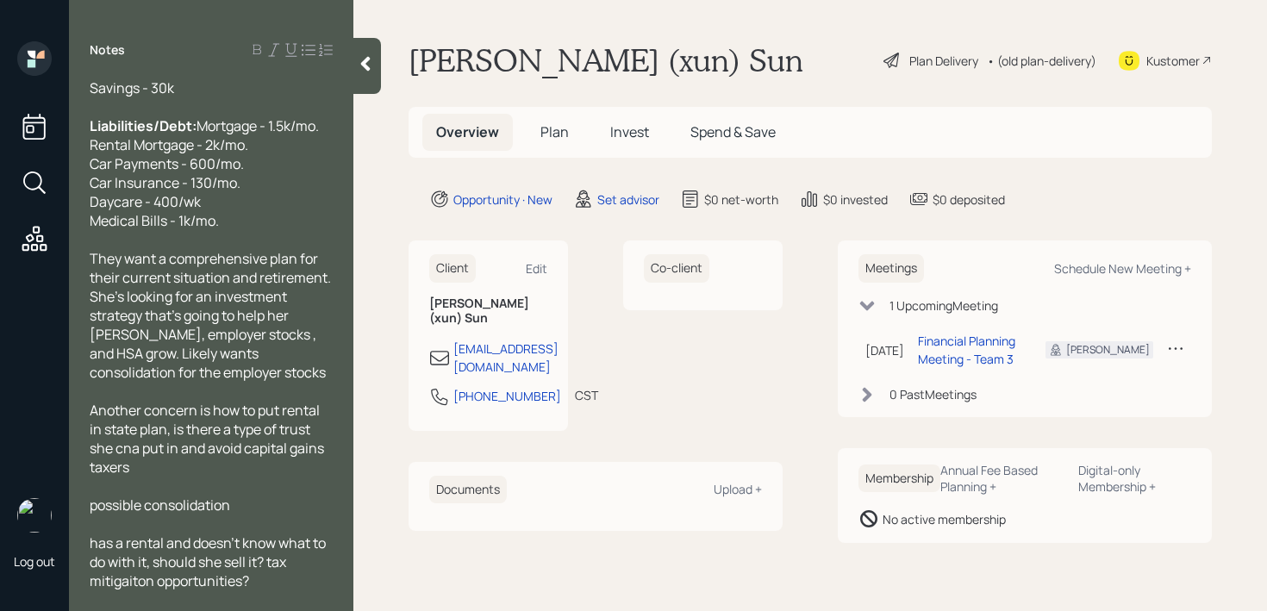
click at [106, 477] on span "Another concern is how to put rental in state plan, is there a type of trust sh…" at bounding box center [208, 439] width 237 height 76
click at [203, 477] on span "Another concern is how to put rental in an estate plan, is there a type of trus…" at bounding box center [207, 439] width 234 height 76
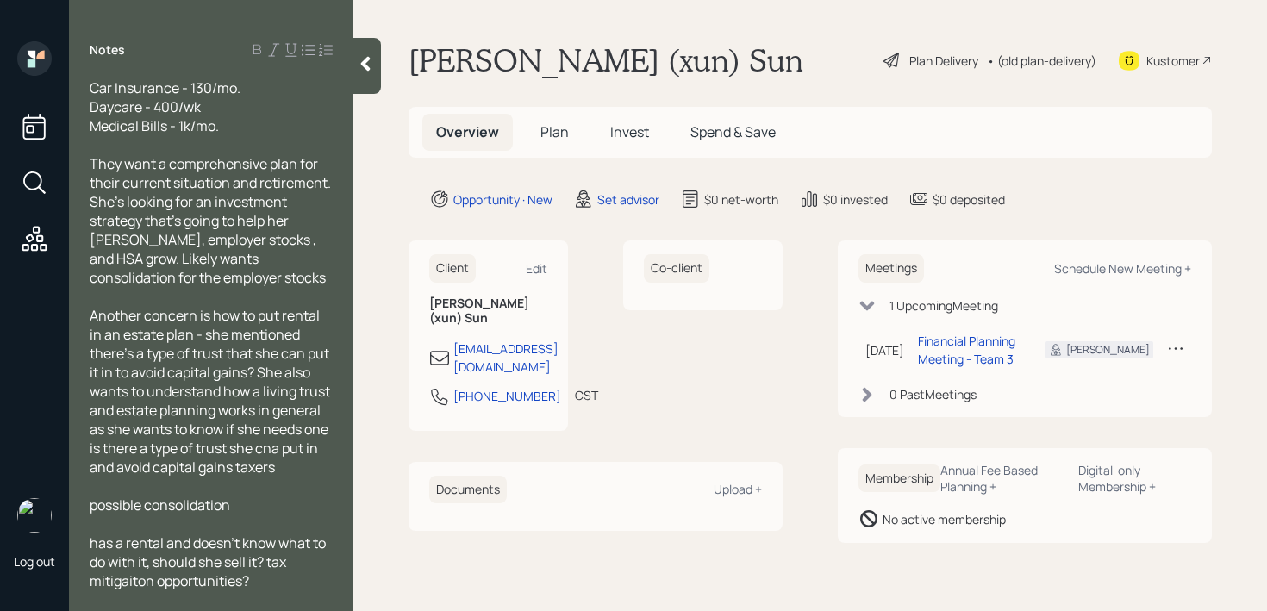
scroll to position [379, 0]
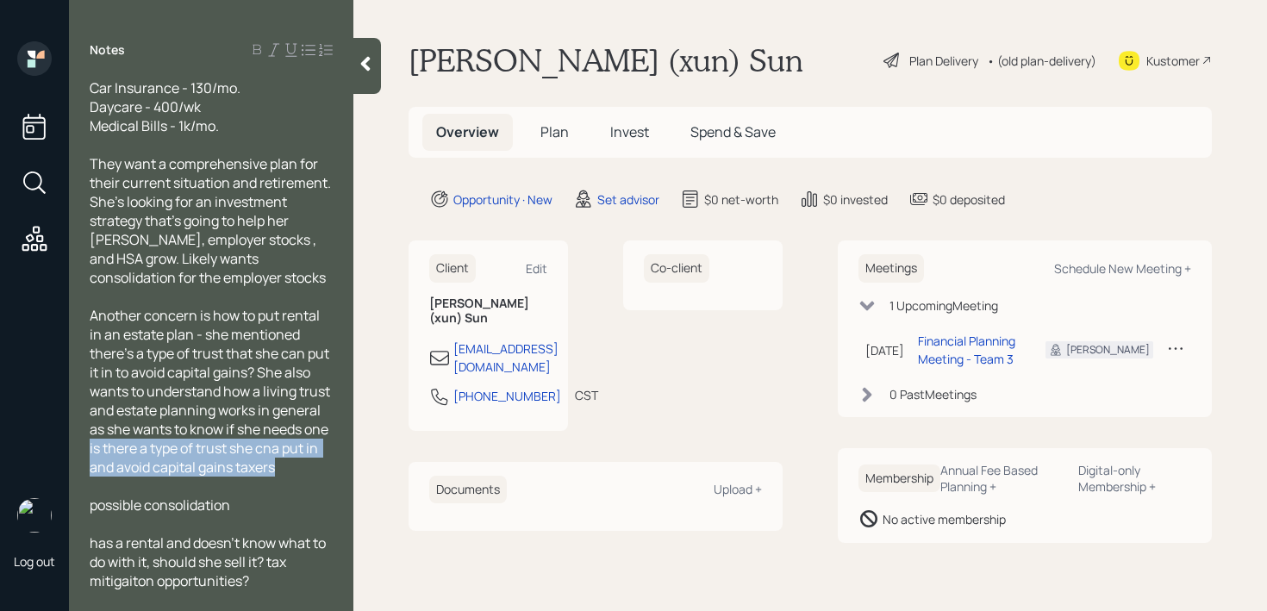
drag, startPoint x: 298, startPoint y: 472, endPoint x: 73, endPoint y: 454, distance: 225.7
click at [73, 454] on div "Age: 36 Working Married Cash Flow: Annual Income - 160k Rental Income - 2.3k/mo…" at bounding box center [211, 334] width 284 height 511
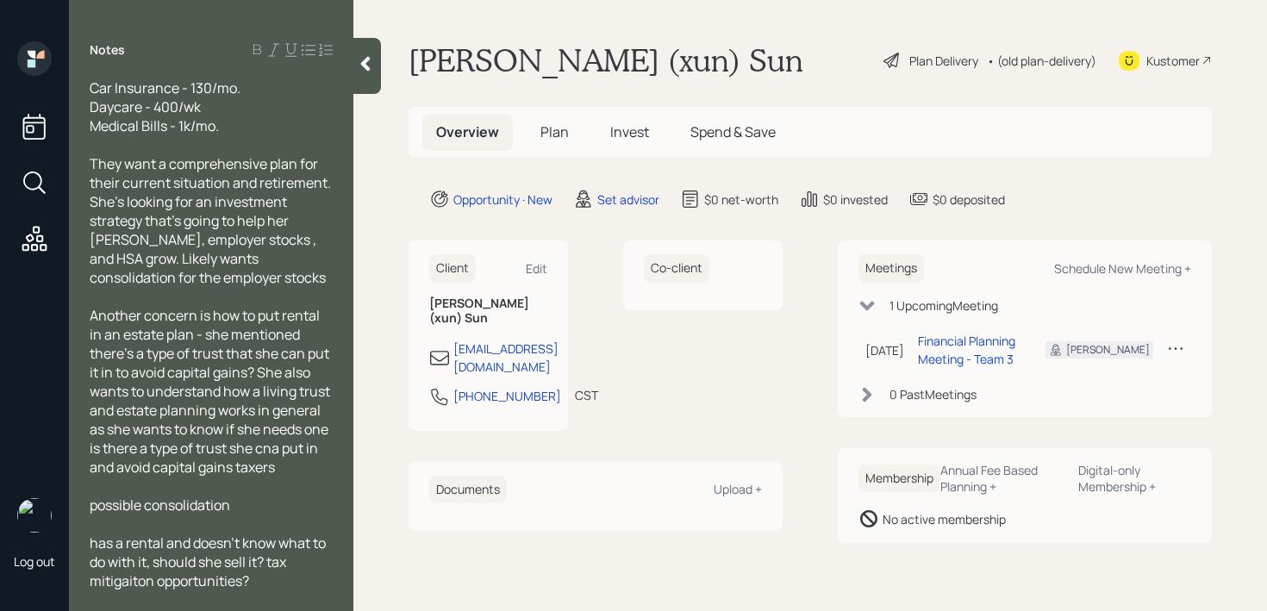
scroll to position [341, 0]
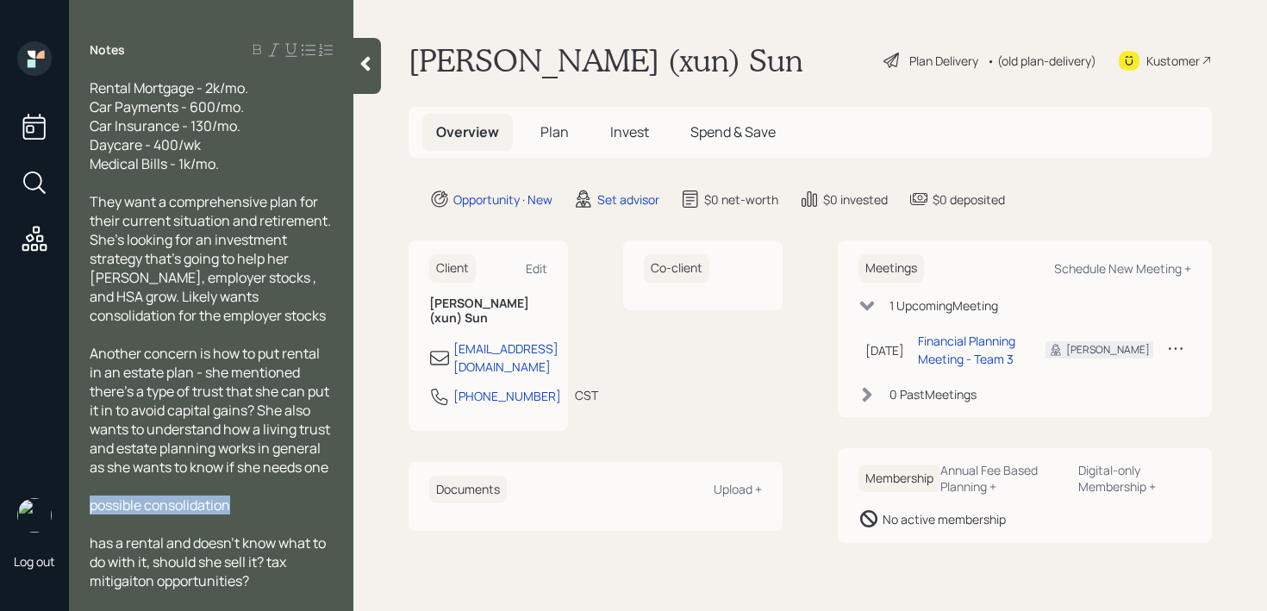
drag, startPoint x: 284, startPoint y: 502, endPoint x: 0, endPoint y: 502, distance: 283.6
click at [0, 502] on div "Log out Notes Age: 36 Working Married Cash Flow: Annual Income - 160k Rental In…" at bounding box center [633, 305] width 1267 height 611
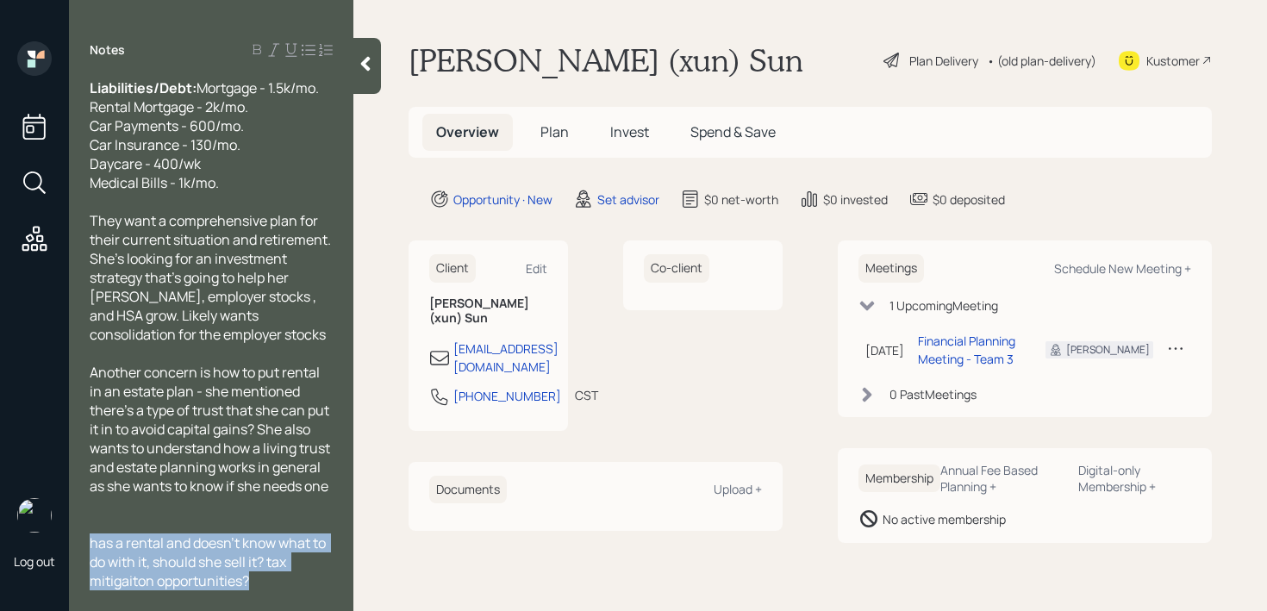
drag, startPoint x: 277, startPoint y: 588, endPoint x: 82, endPoint y: 540, distance: 200.5
click at [82, 540] on div "Age: 36 Working Married Cash Flow: Annual Income - 160k Rental Income - 2.3k/mo…" at bounding box center [211, 334] width 284 height 511
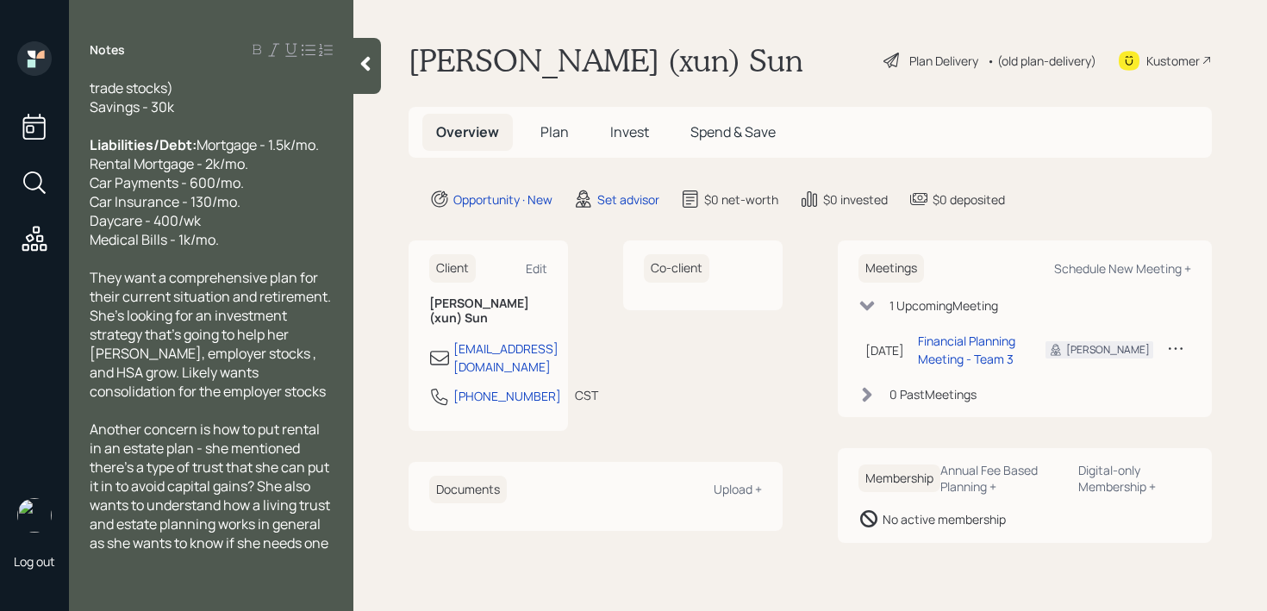
scroll to position [0, 0]
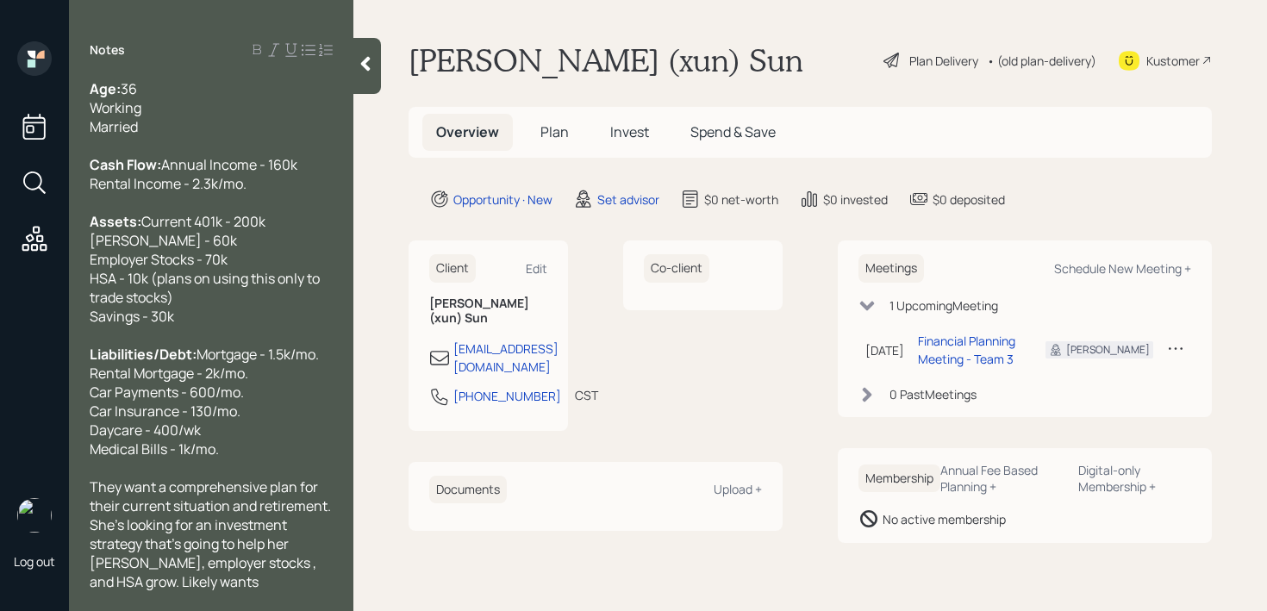
click at [359, 72] on icon at bounding box center [365, 63] width 17 height 17
